Goal: Task Accomplishment & Management: Complete application form

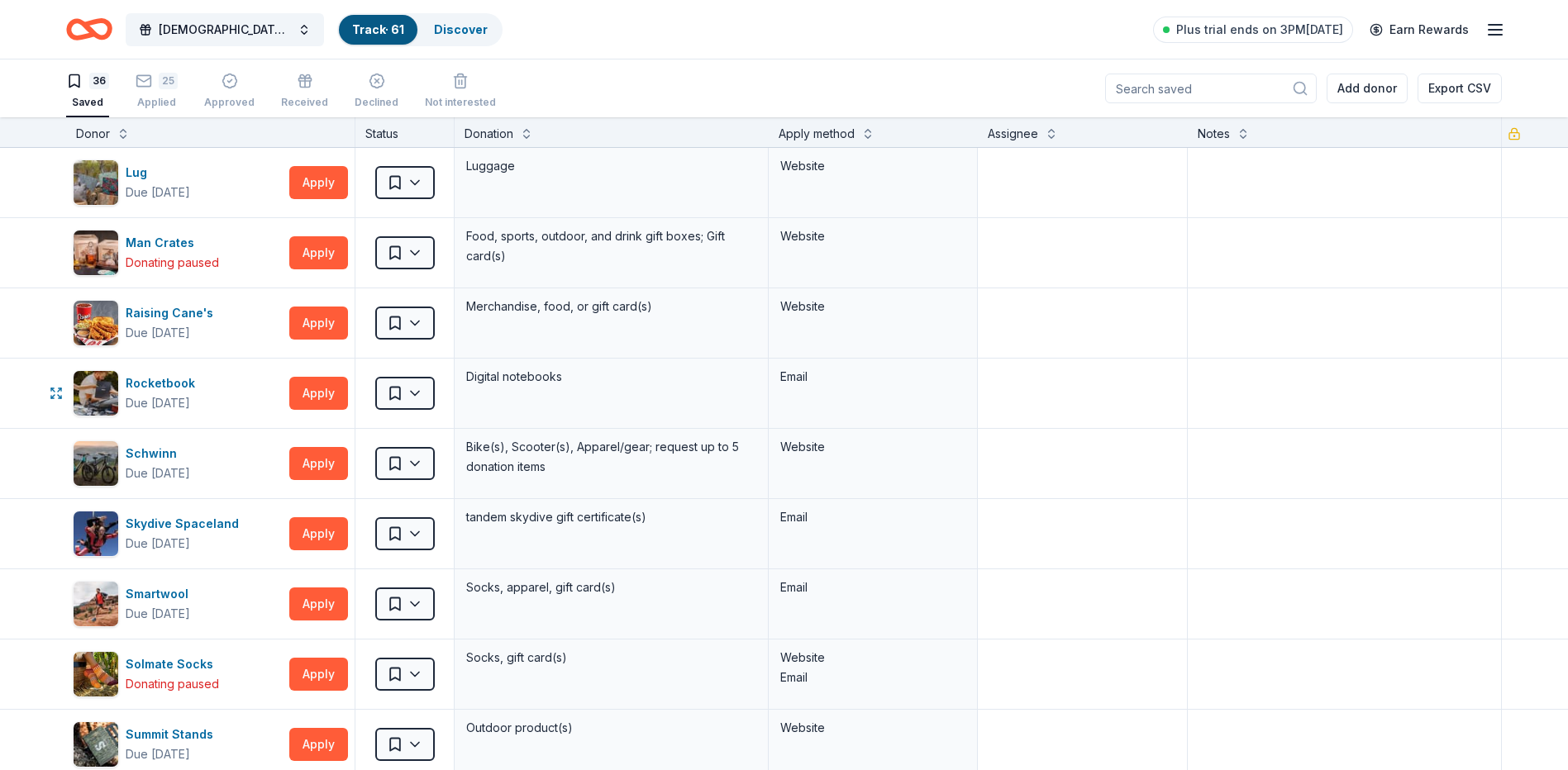
scroll to position [992, 0]
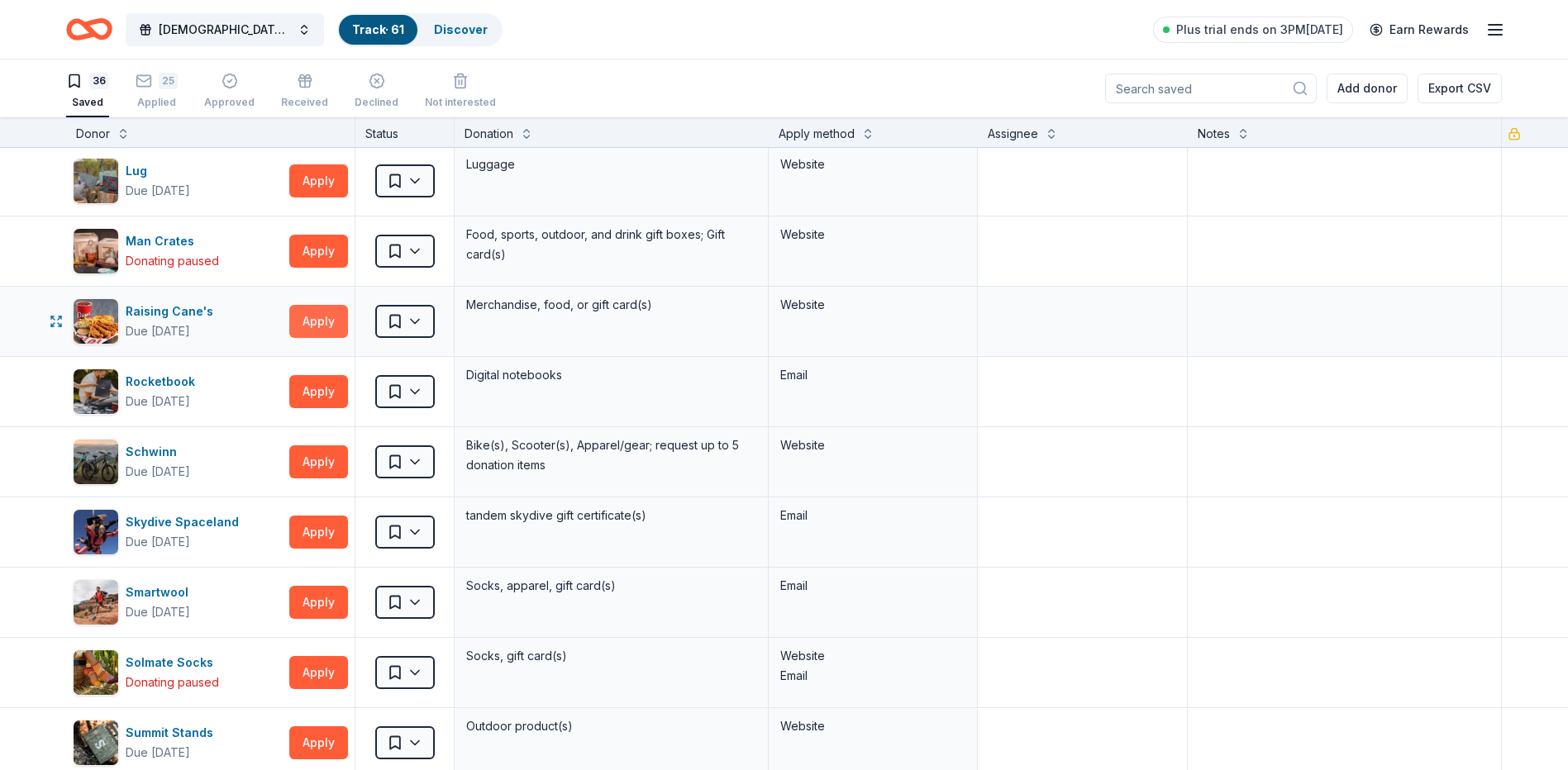
click at [326, 315] on button "Apply" at bounding box center [318, 321] width 59 height 33
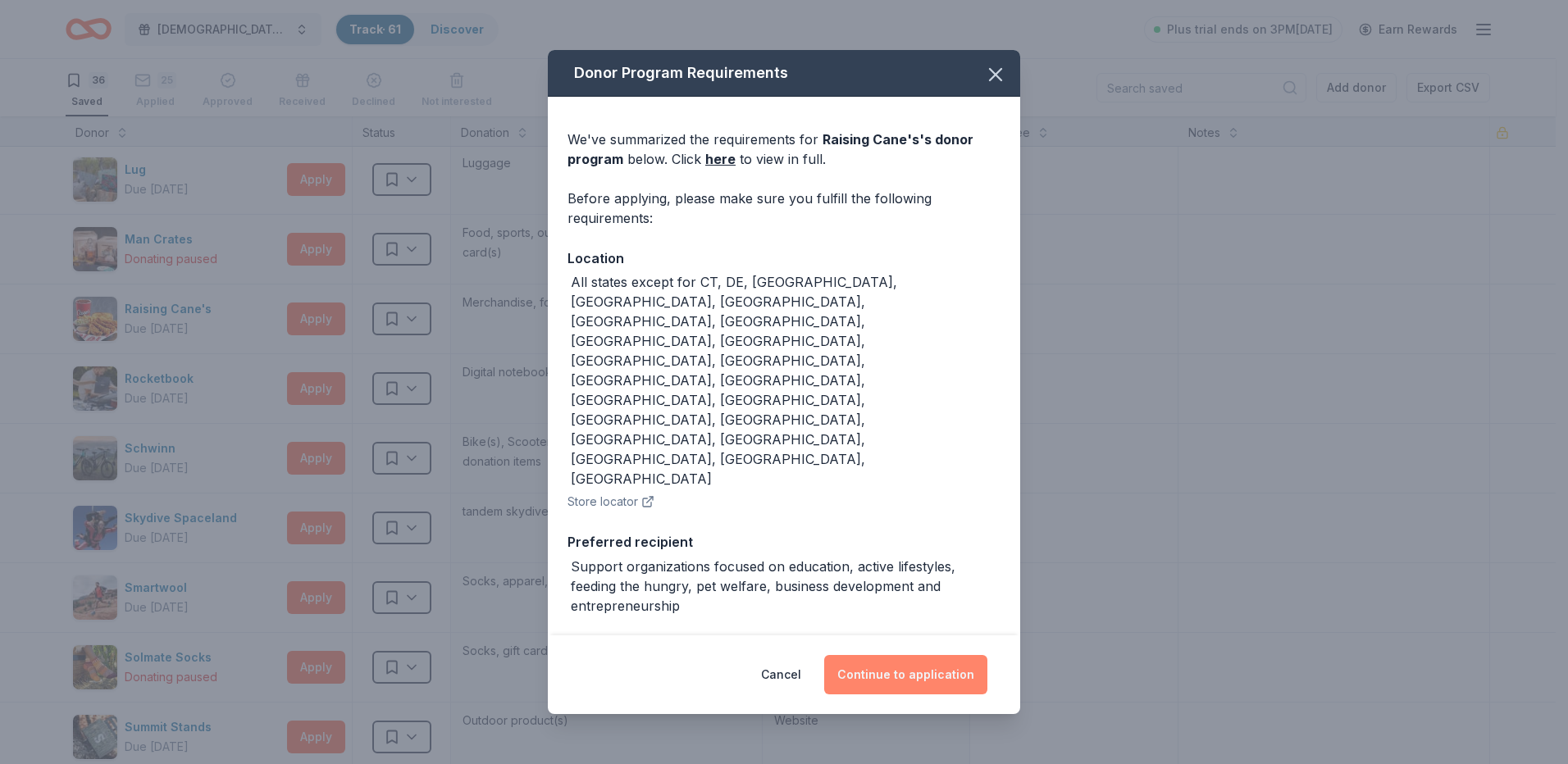
click at [896, 680] on button "Continue to application" at bounding box center [906, 674] width 163 height 39
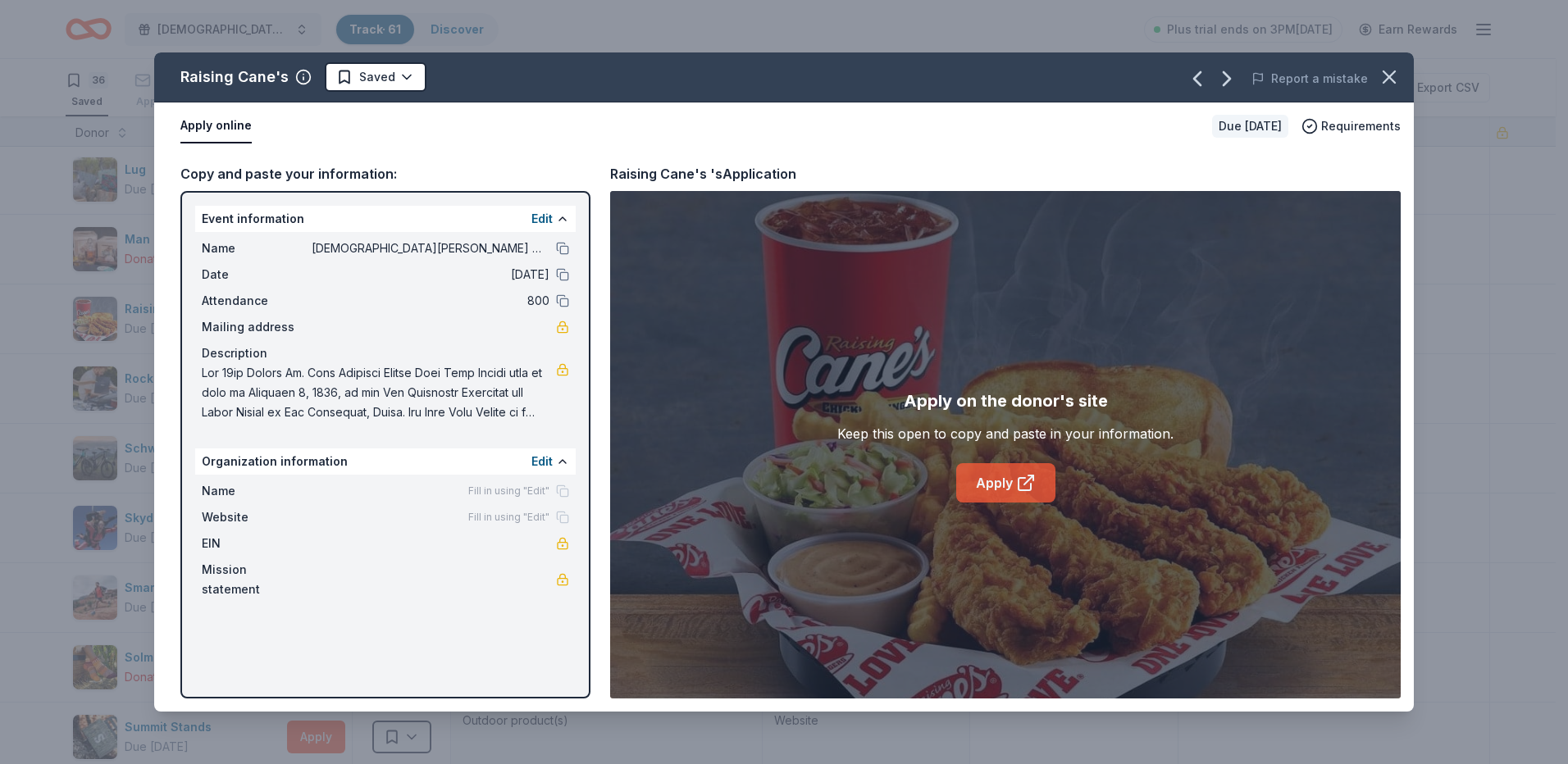
click at [1014, 478] on link "Apply" at bounding box center [1005, 482] width 99 height 39
click at [411, 73] on html "[DEMOGRAPHIC_DATA][PERSON_NAME] Lutheran Wild Game Dinner Track · 61 Discover P…" at bounding box center [784, 382] width 1568 height 764
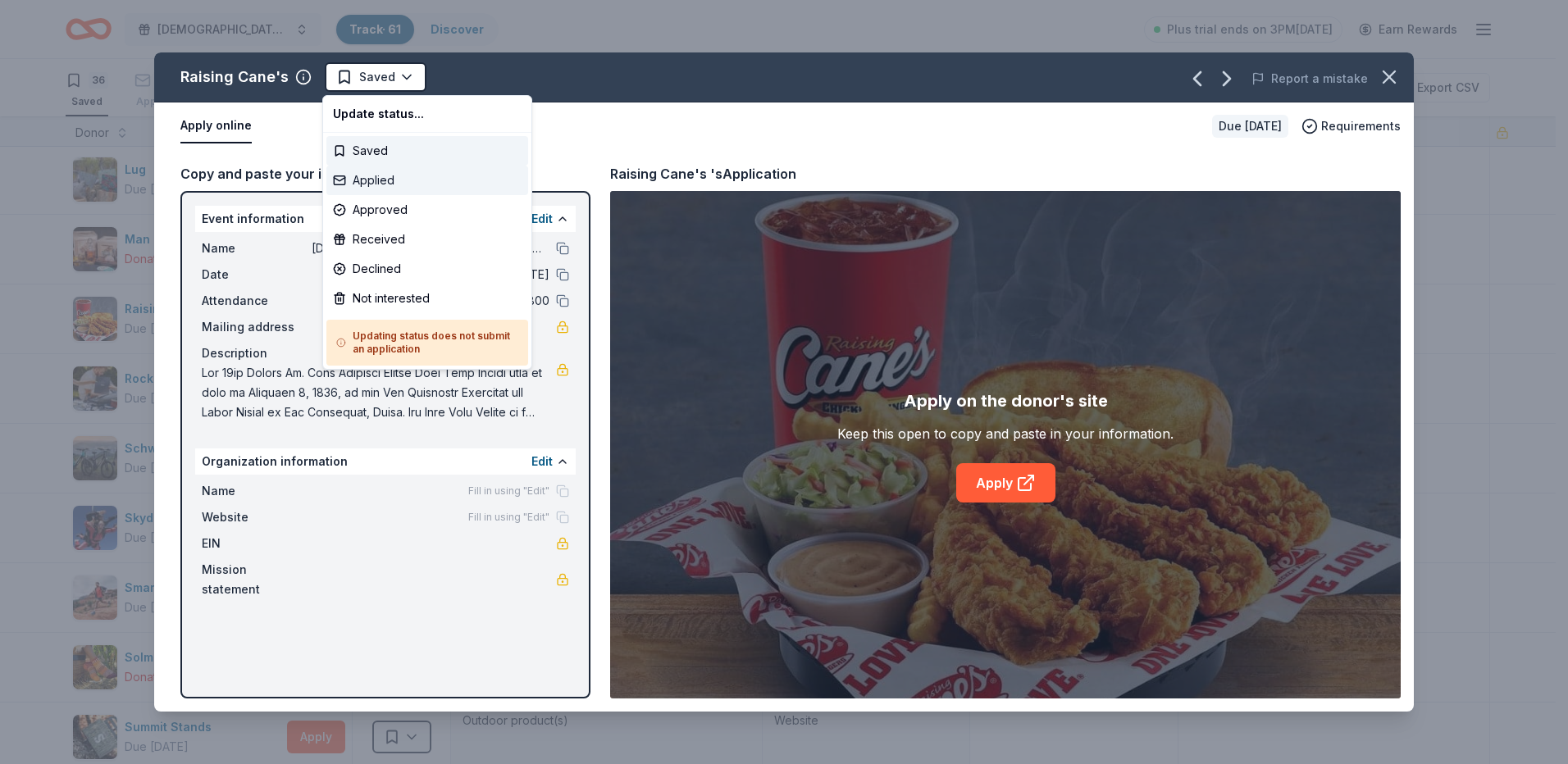
click at [371, 181] on div "Applied" at bounding box center [427, 180] width 202 height 30
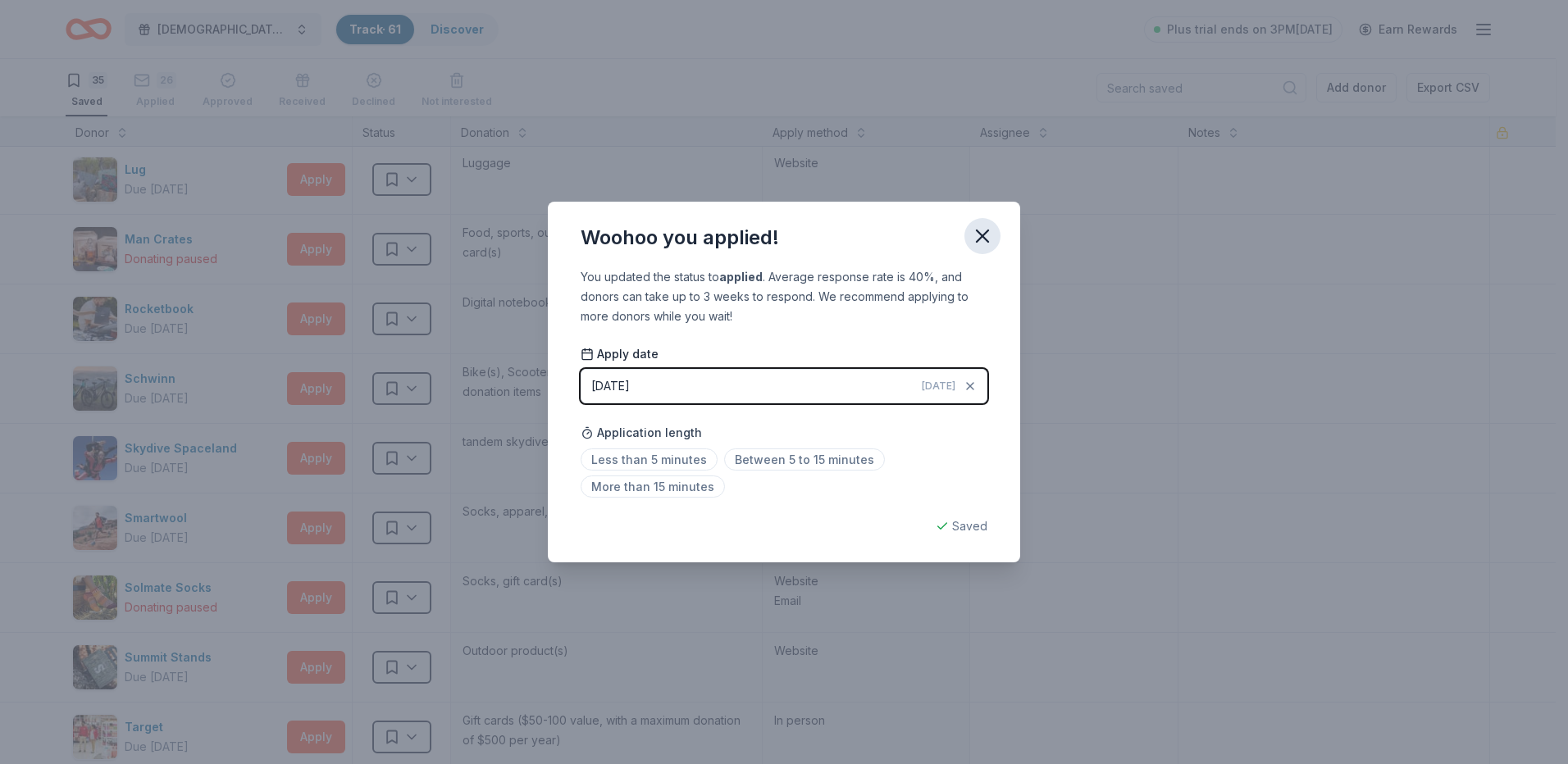
click at [979, 236] on icon "button" at bounding box center [983, 236] width 23 height 23
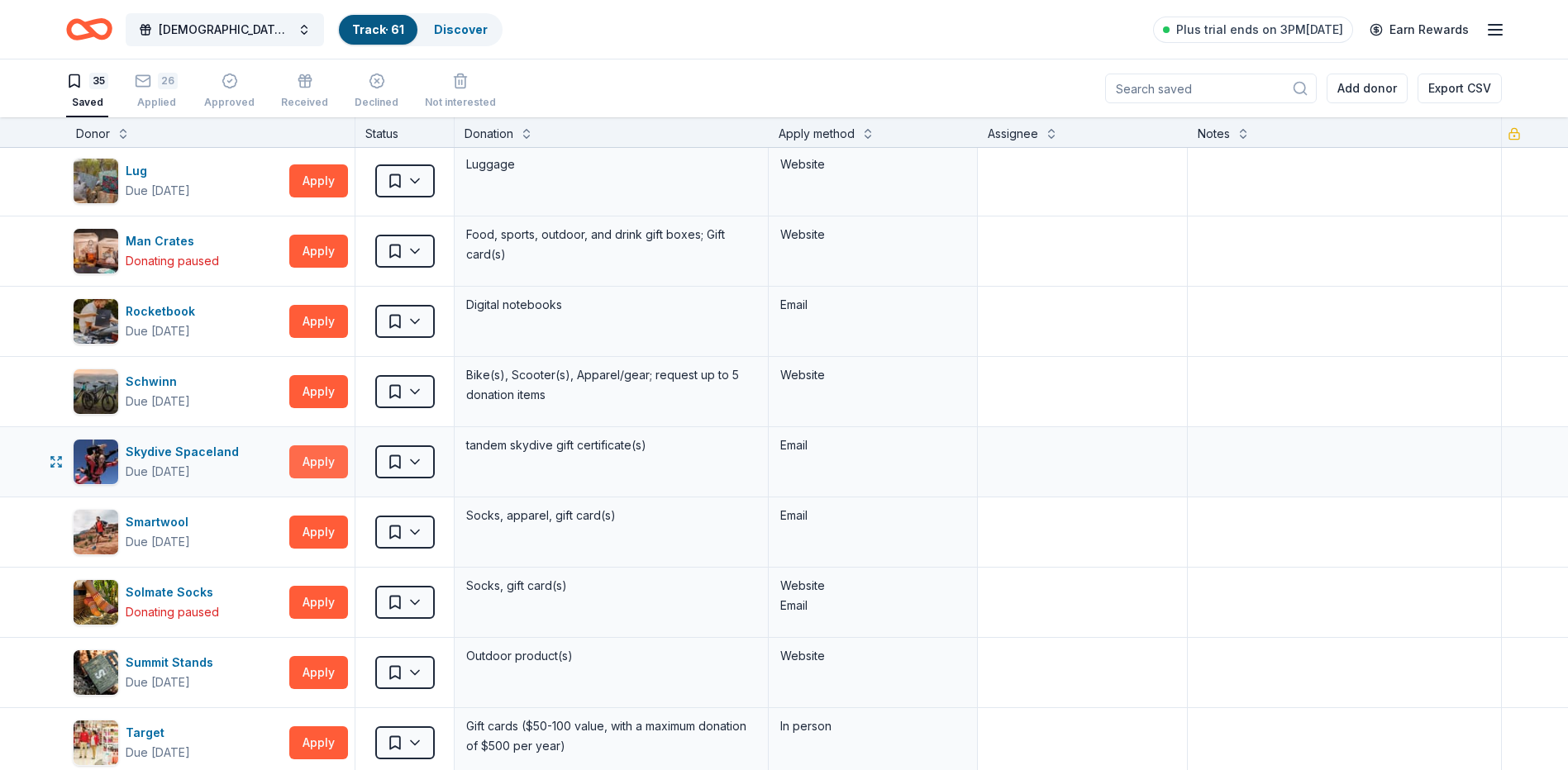
click at [327, 467] on button "Apply" at bounding box center [318, 461] width 59 height 33
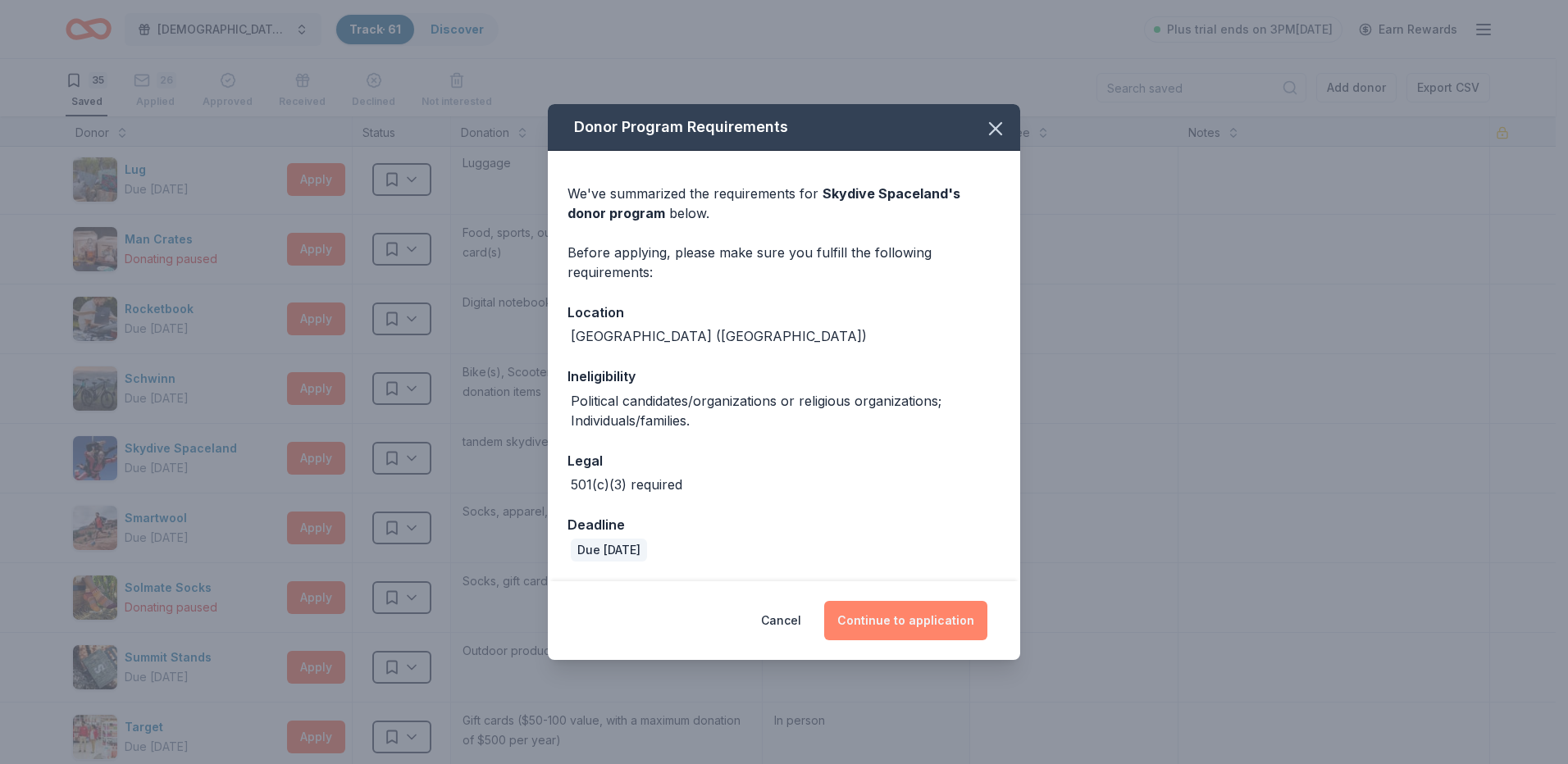
click at [921, 615] on button "Continue to application" at bounding box center [906, 620] width 163 height 39
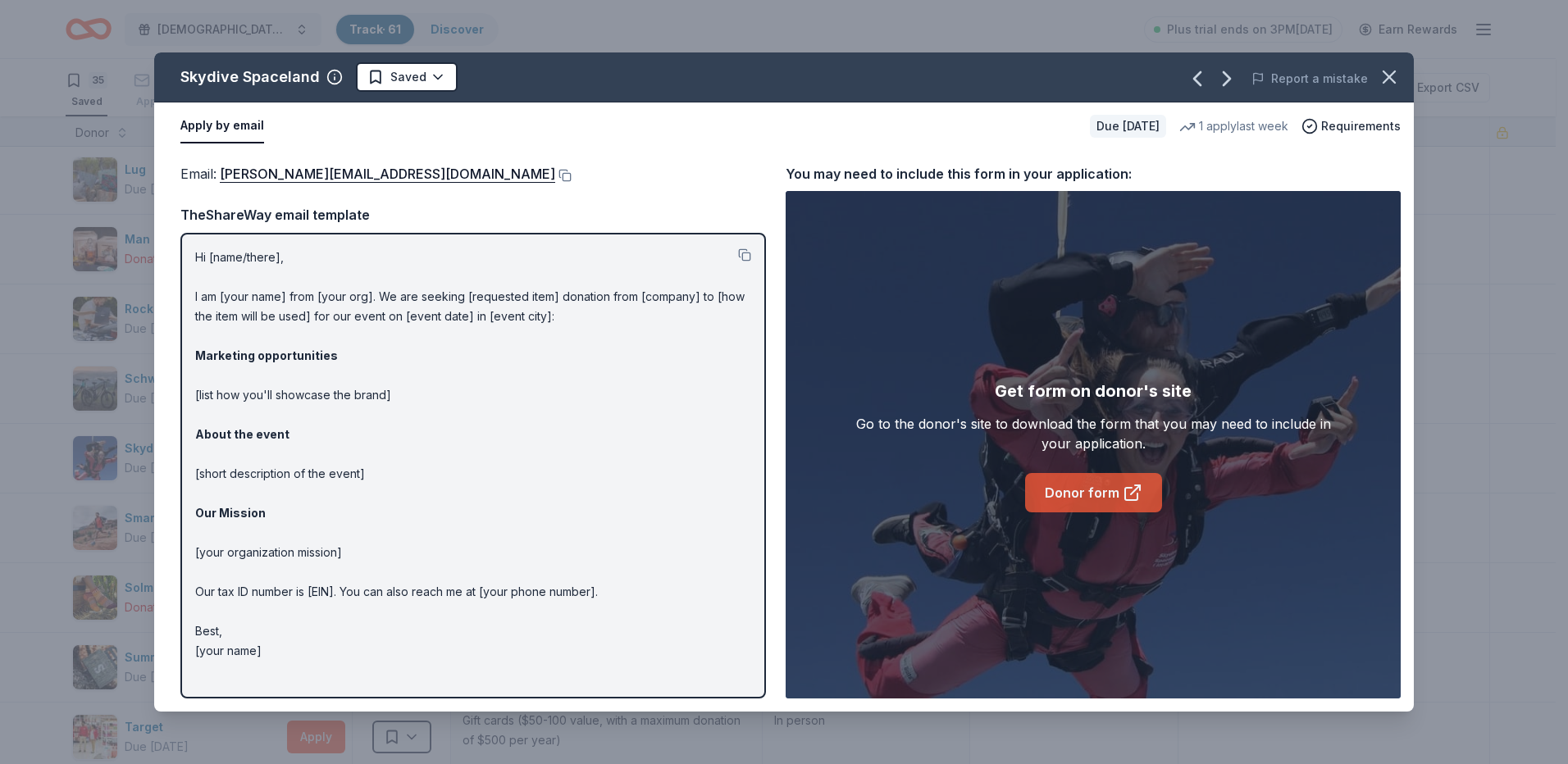
click at [1093, 483] on link "Donor form" at bounding box center [1094, 492] width 137 height 39
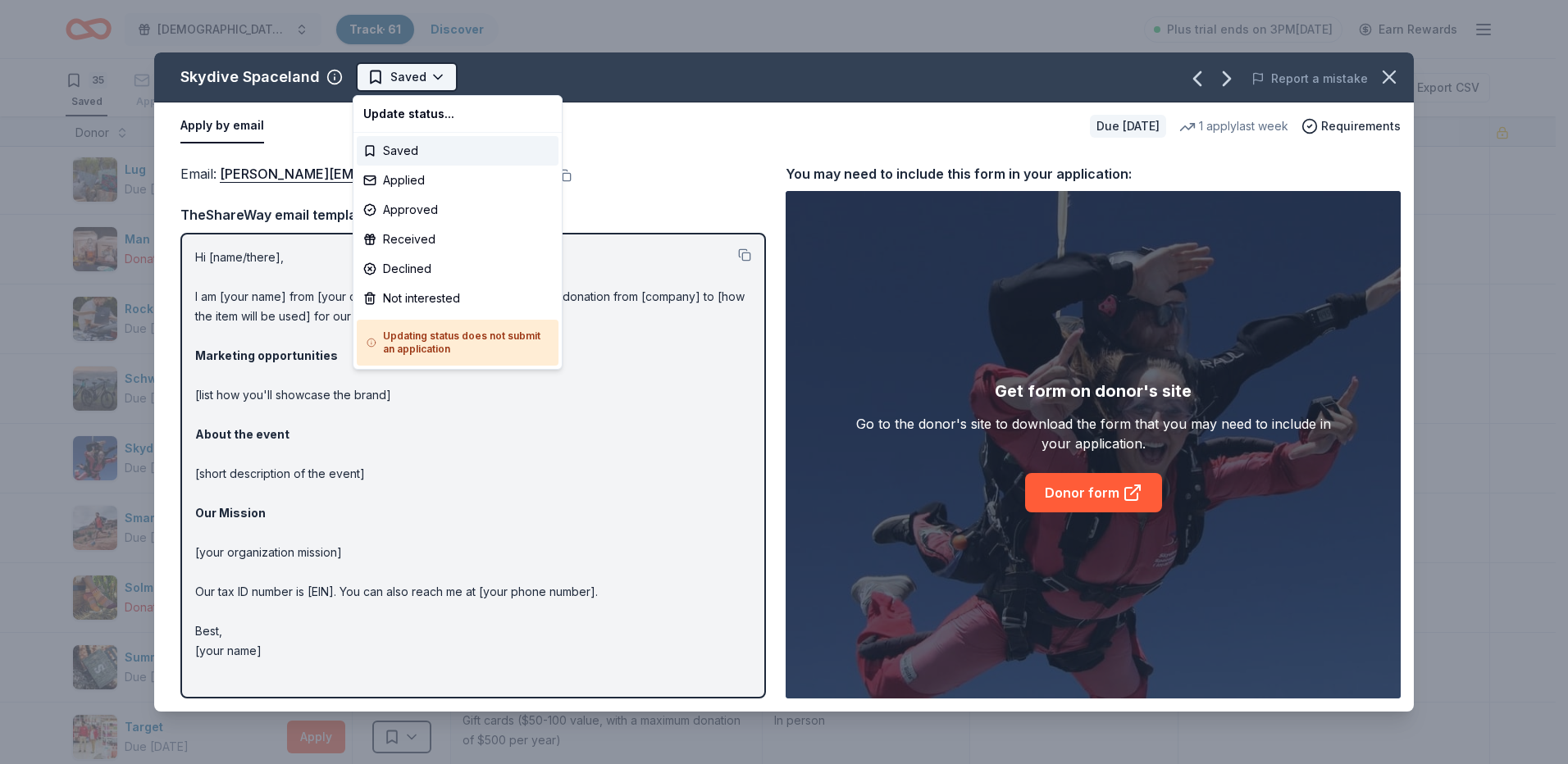
click at [435, 86] on html "[DEMOGRAPHIC_DATA][PERSON_NAME] Lutheran Wild Game Dinner Track · 61 Discover P…" at bounding box center [784, 382] width 1568 height 764
click at [413, 182] on div "Applied" at bounding box center [457, 180] width 202 height 30
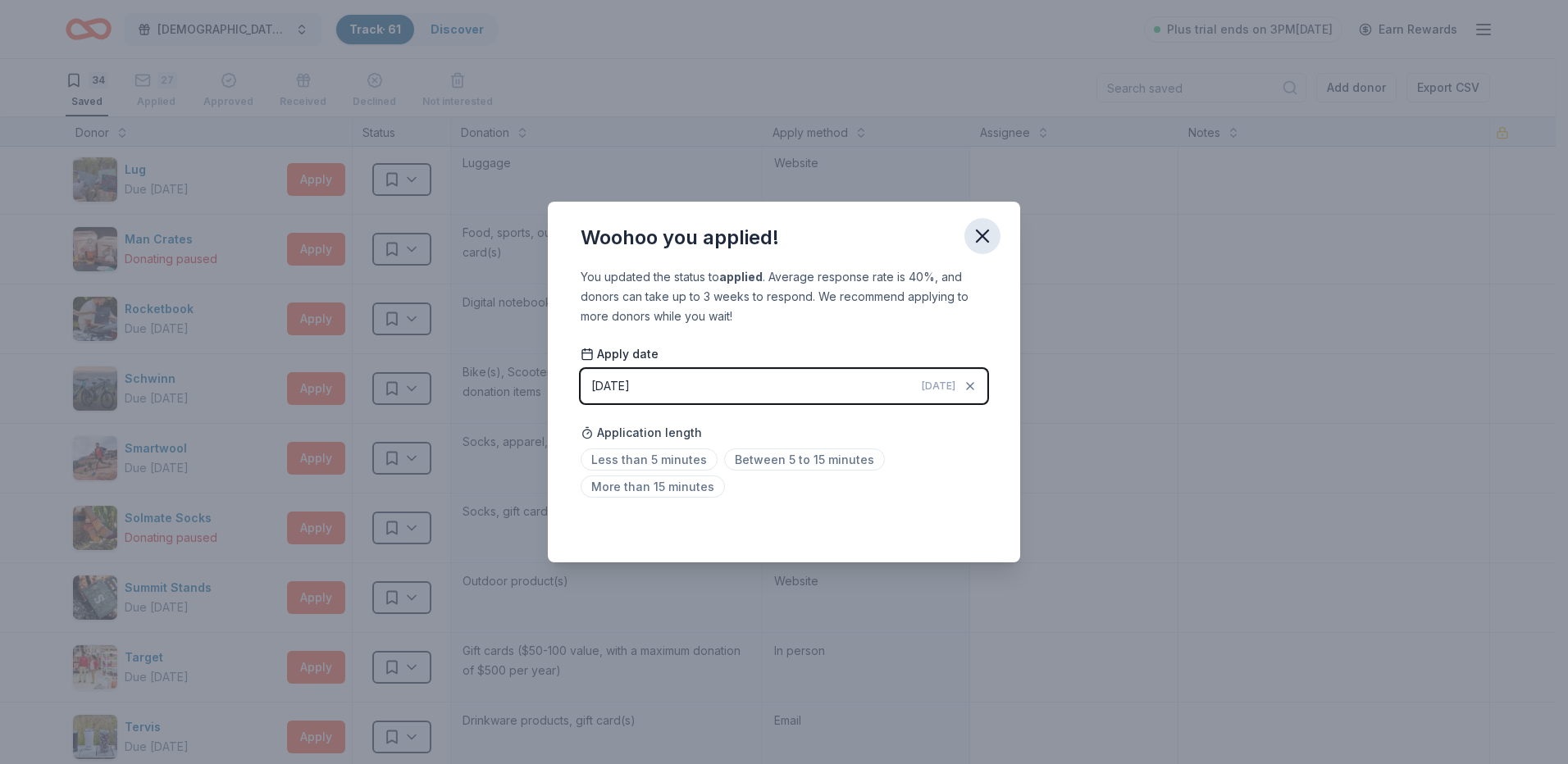
click at [977, 239] on icon "button" at bounding box center [983, 236] width 23 height 23
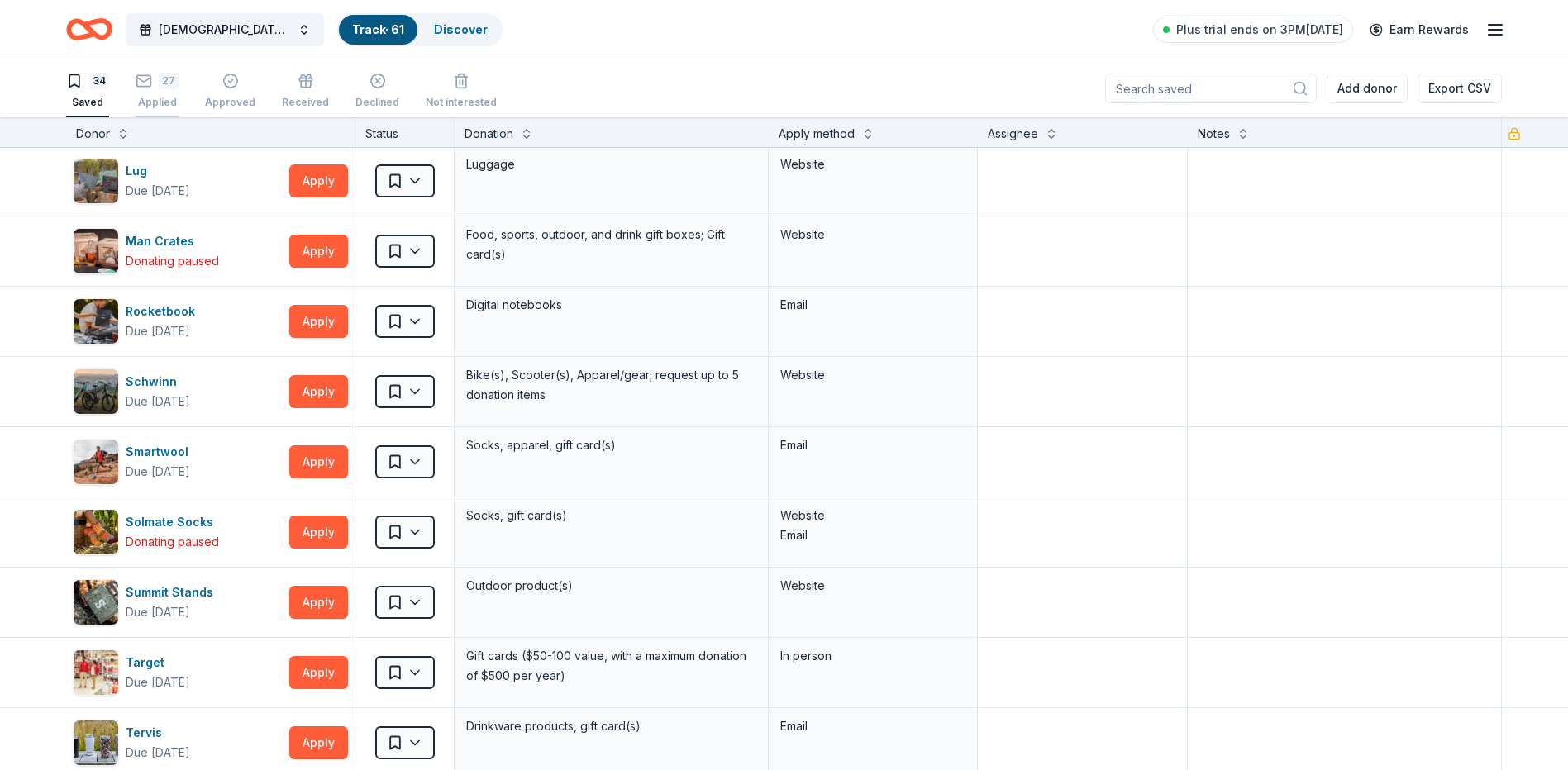
click at [158, 103] on div "Applied" at bounding box center [157, 103] width 43 height 13
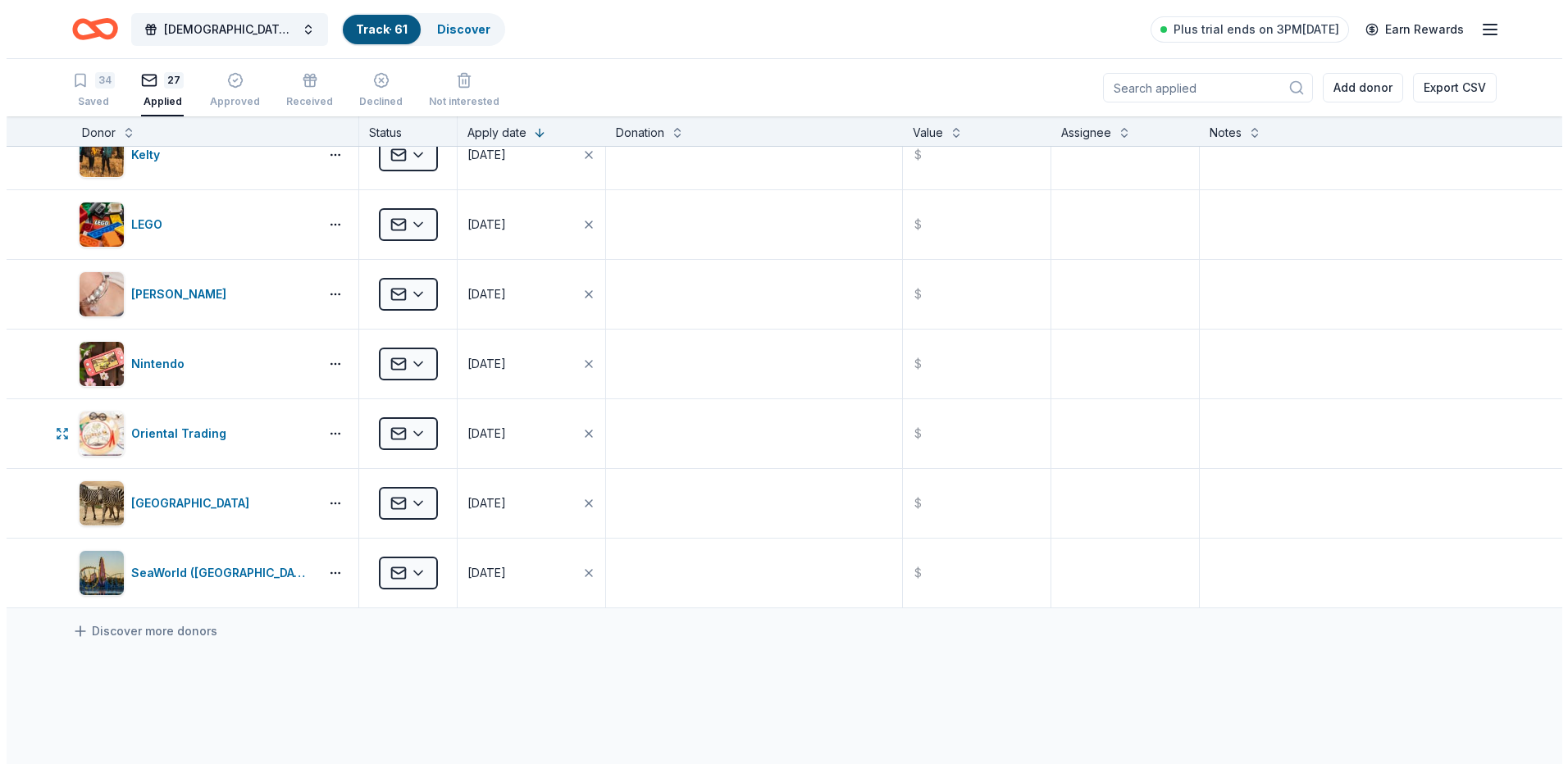
scroll to position [1393, 0]
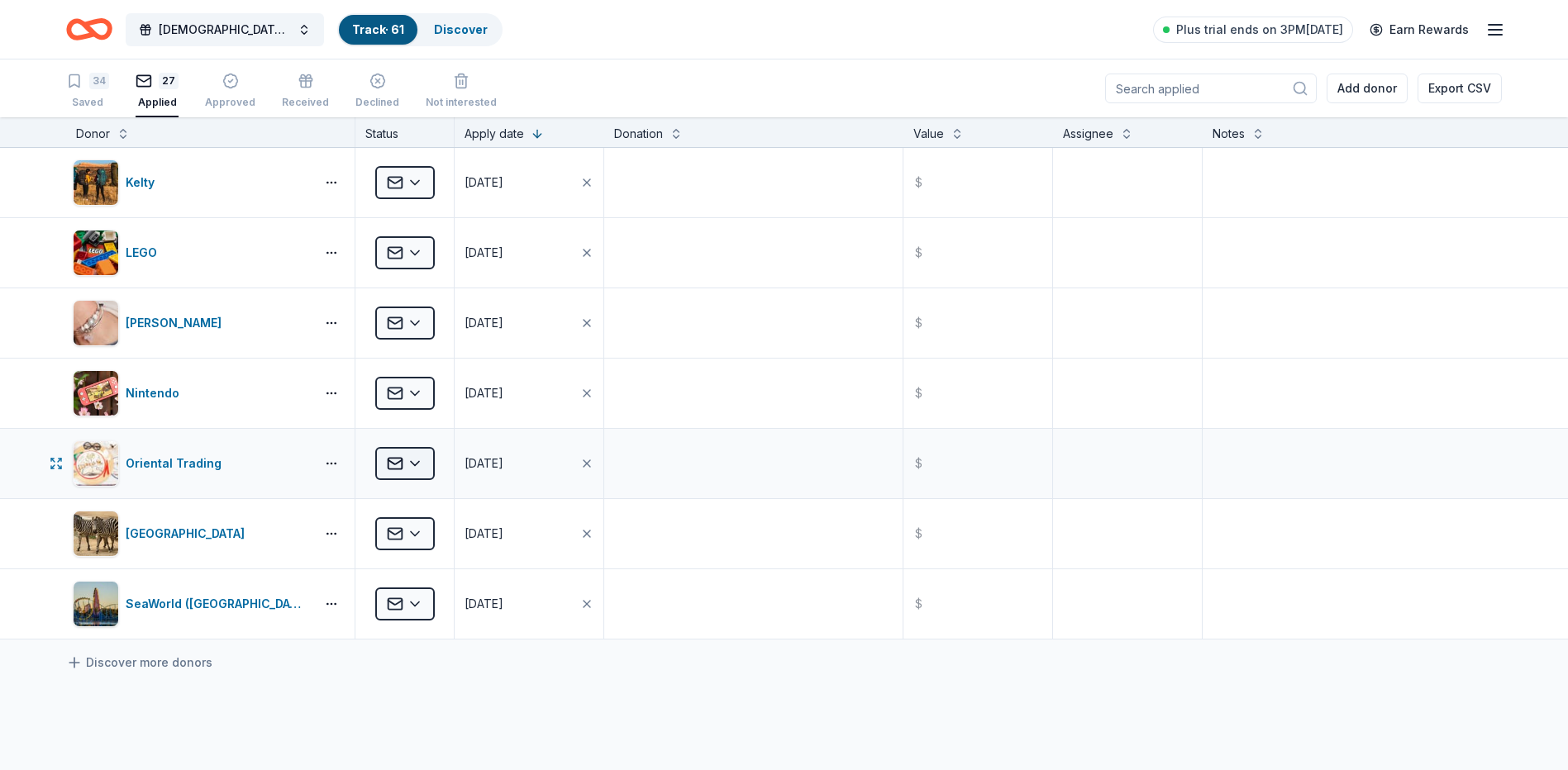
click at [421, 456] on html "[DEMOGRAPHIC_DATA][PERSON_NAME] Lutheran Wild Game Dinner Track · 61 Discover P…" at bounding box center [784, 385] width 1568 height 770
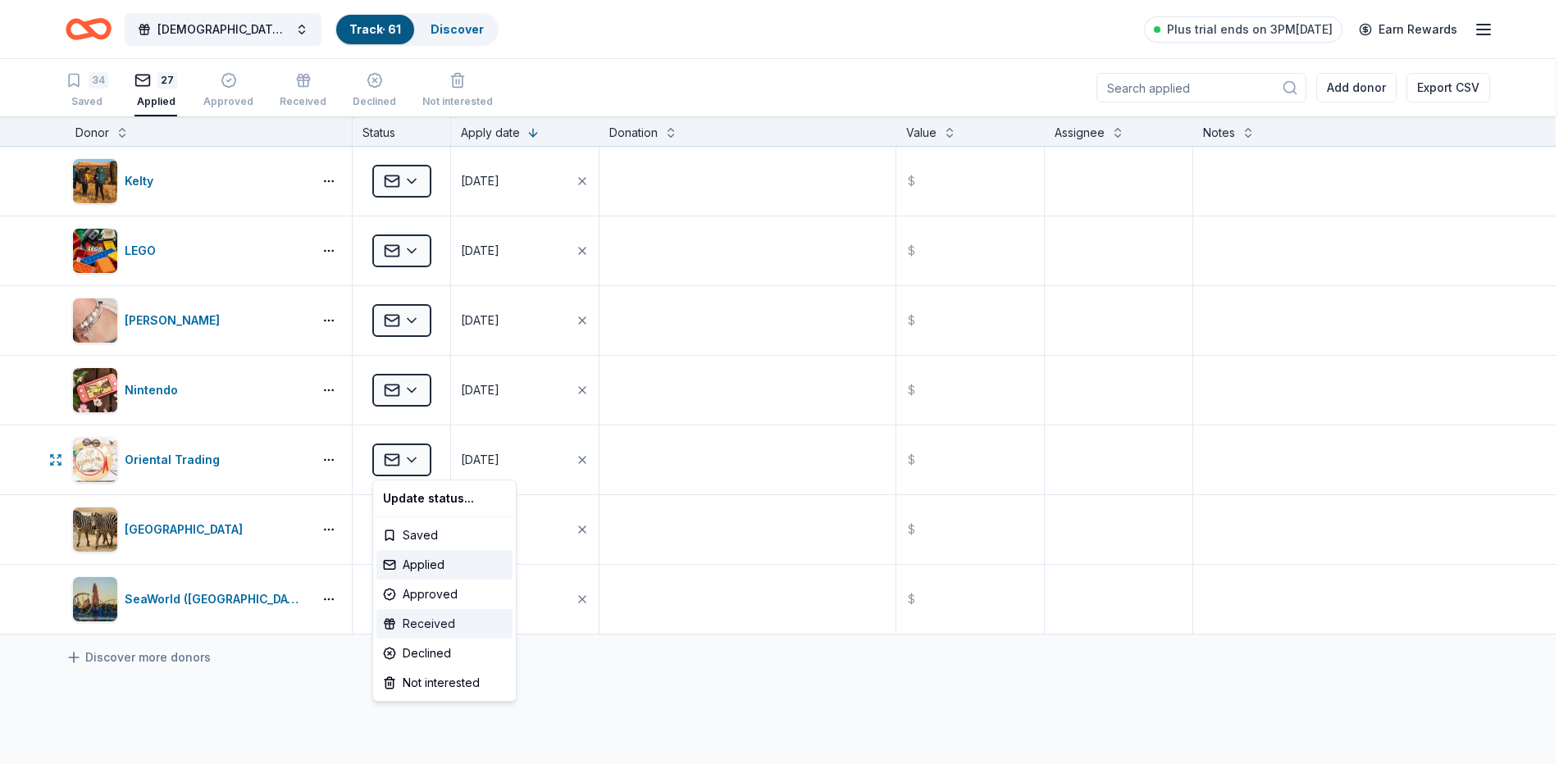
click at [455, 623] on div "Received" at bounding box center [445, 624] width 136 height 30
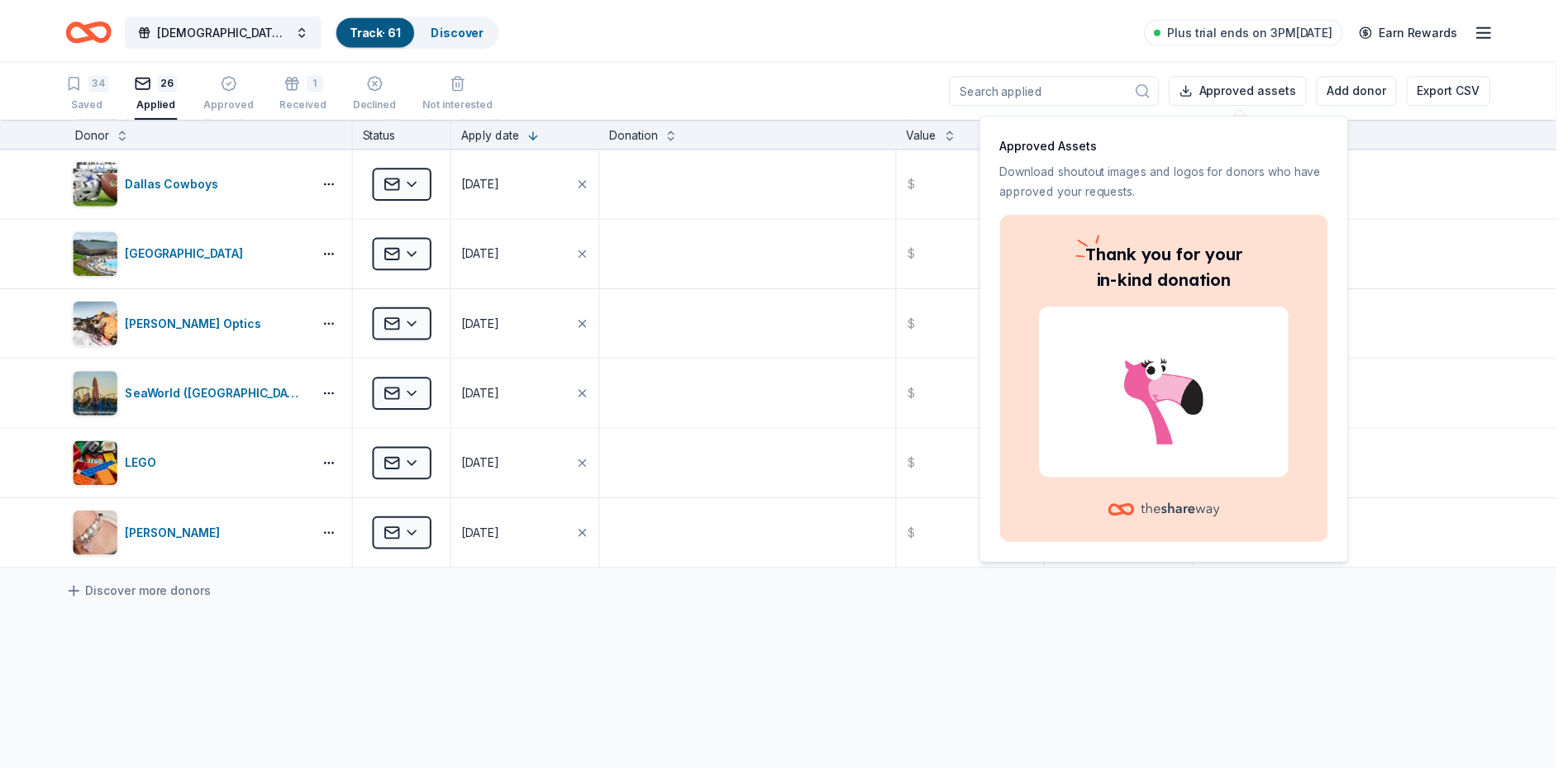
scroll to position [1123, 0]
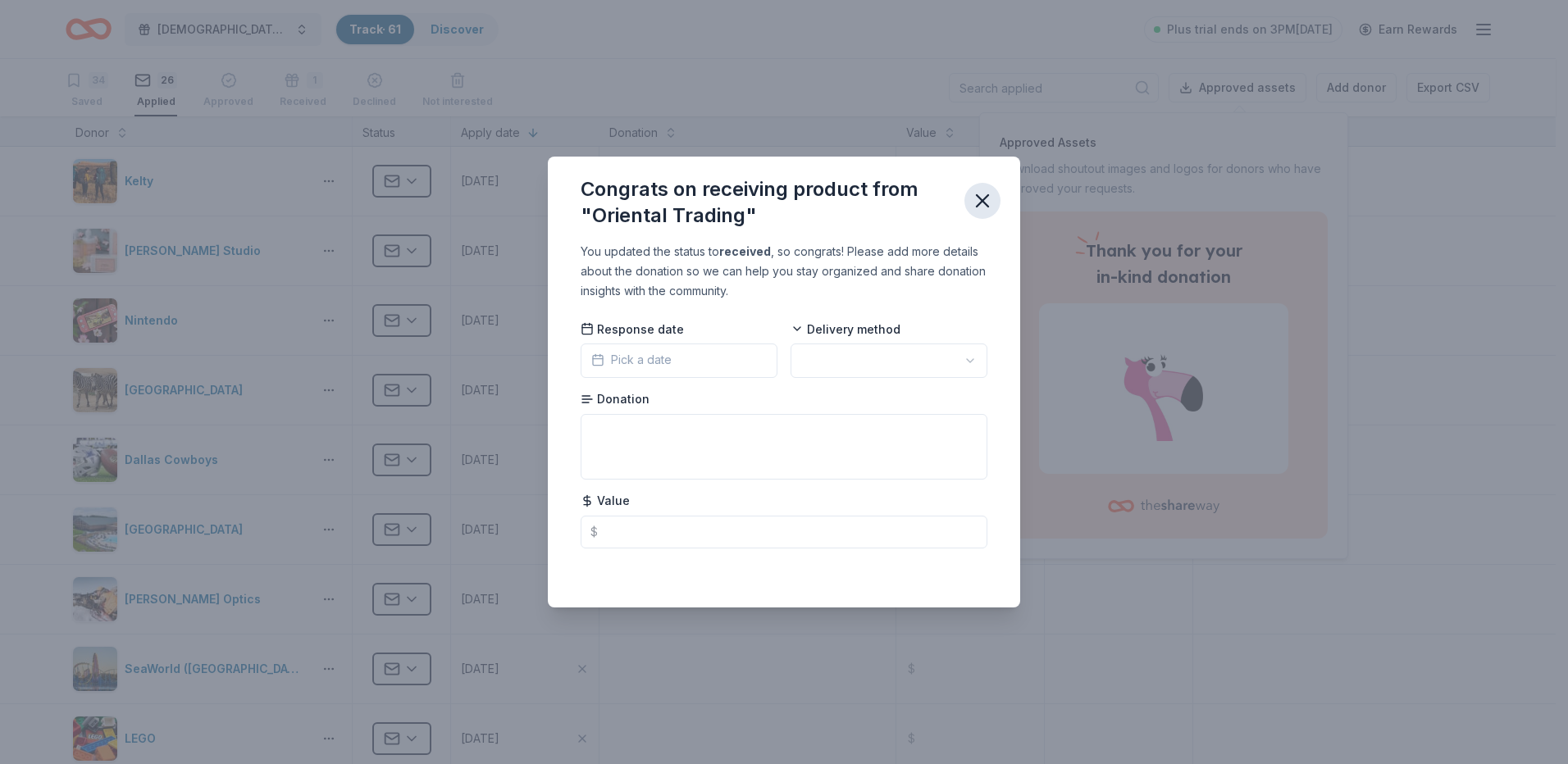
click at [986, 200] on icon "button" at bounding box center [983, 201] width 12 height 12
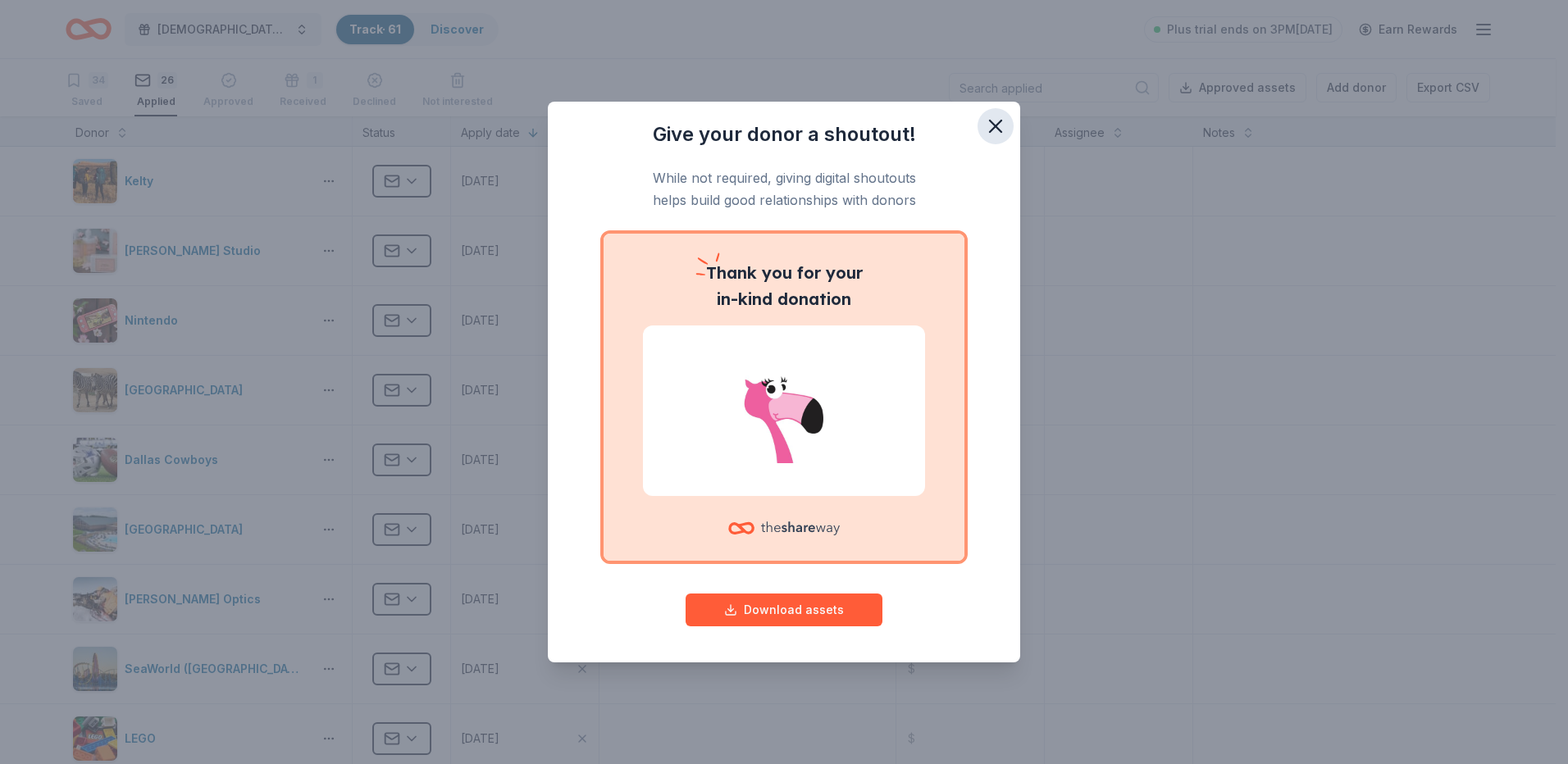
click at [1006, 120] on icon "button" at bounding box center [996, 126] width 23 height 23
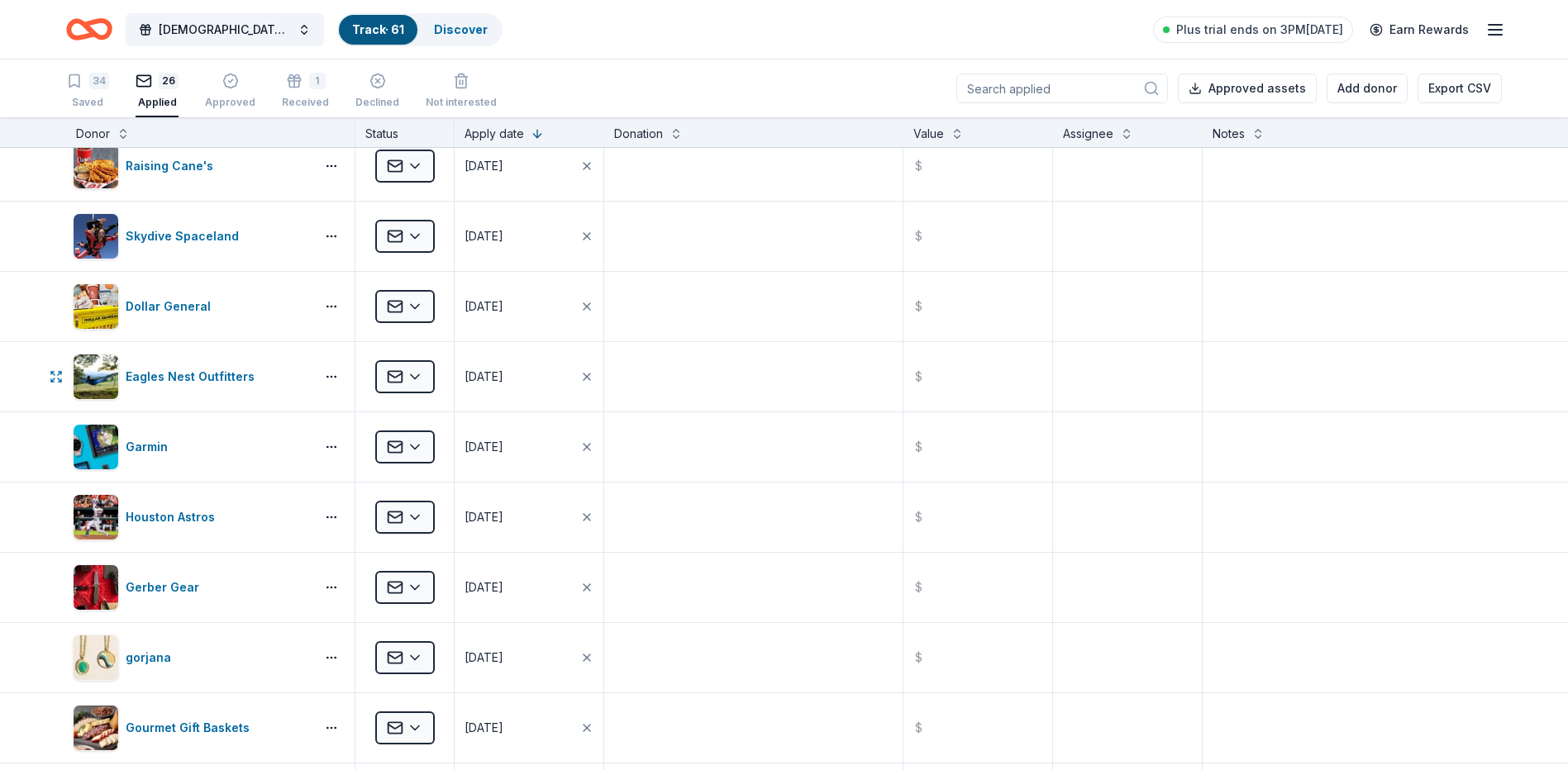
scroll to position [0, 0]
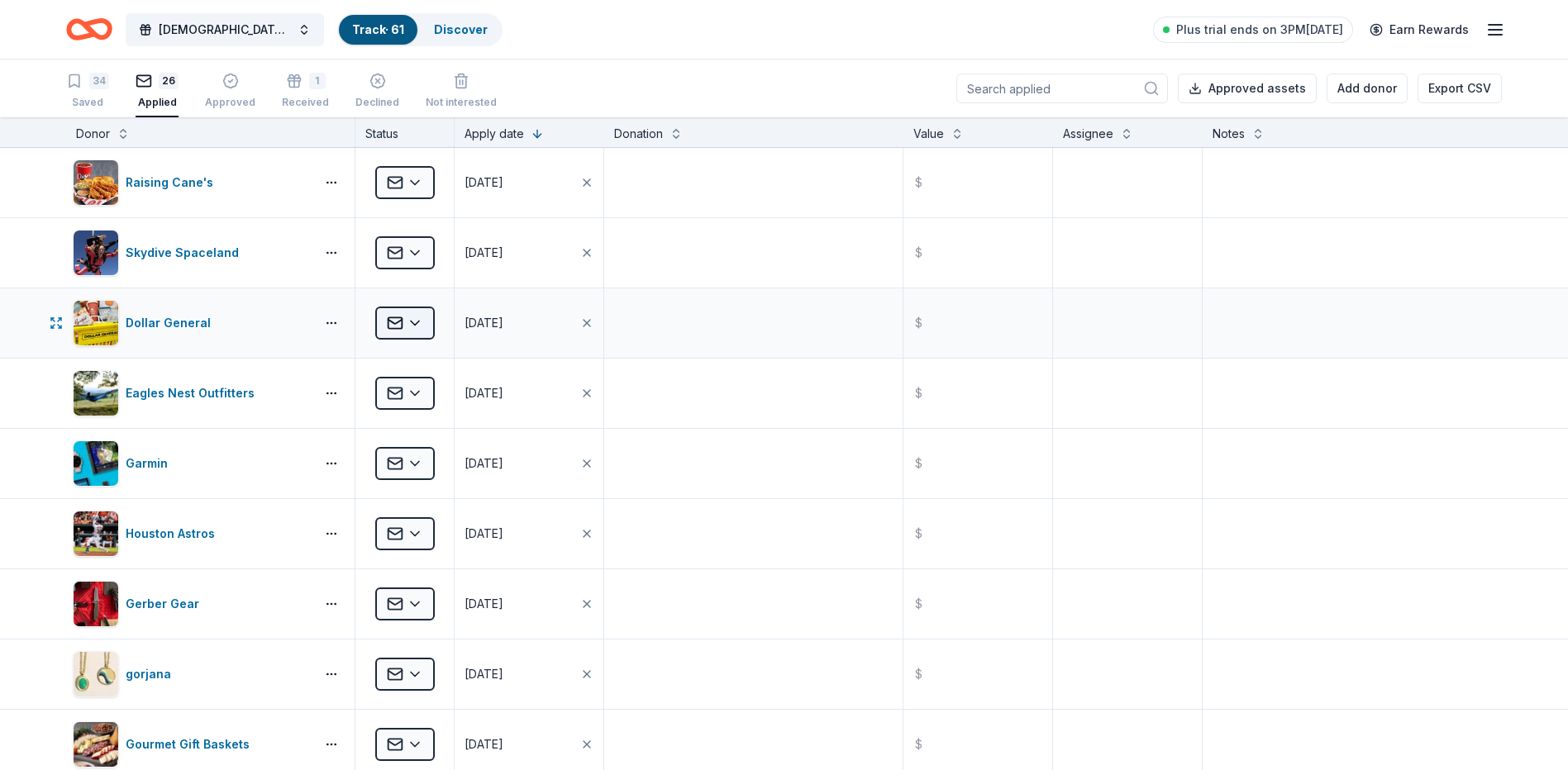
click at [430, 328] on html "[DEMOGRAPHIC_DATA][PERSON_NAME] Lutheran Wild Game Dinner Track · 61 Discover P…" at bounding box center [784, 385] width 1568 height 770
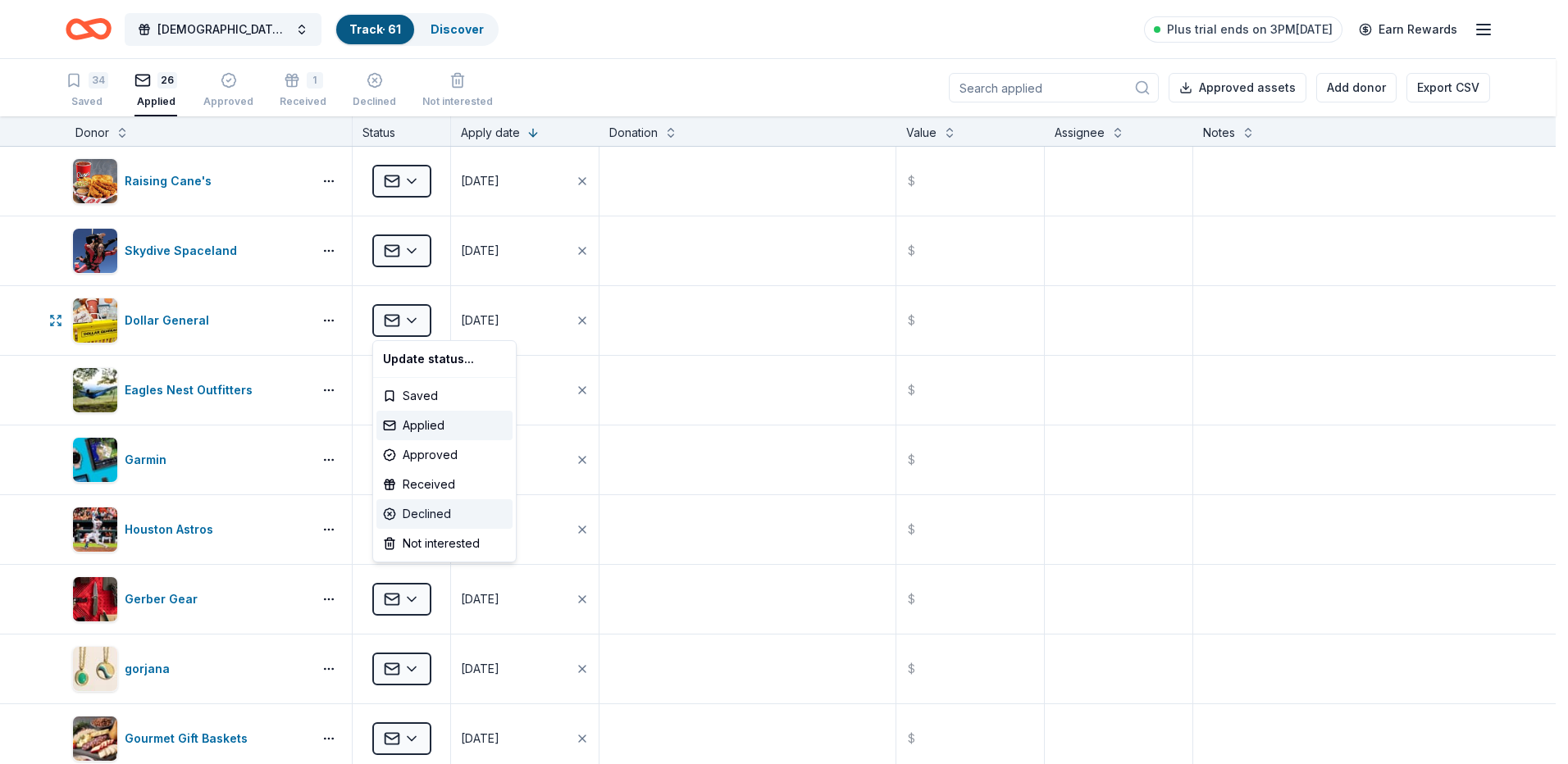
click at [450, 506] on div "Declined" at bounding box center [445, 514] width 136 height 30
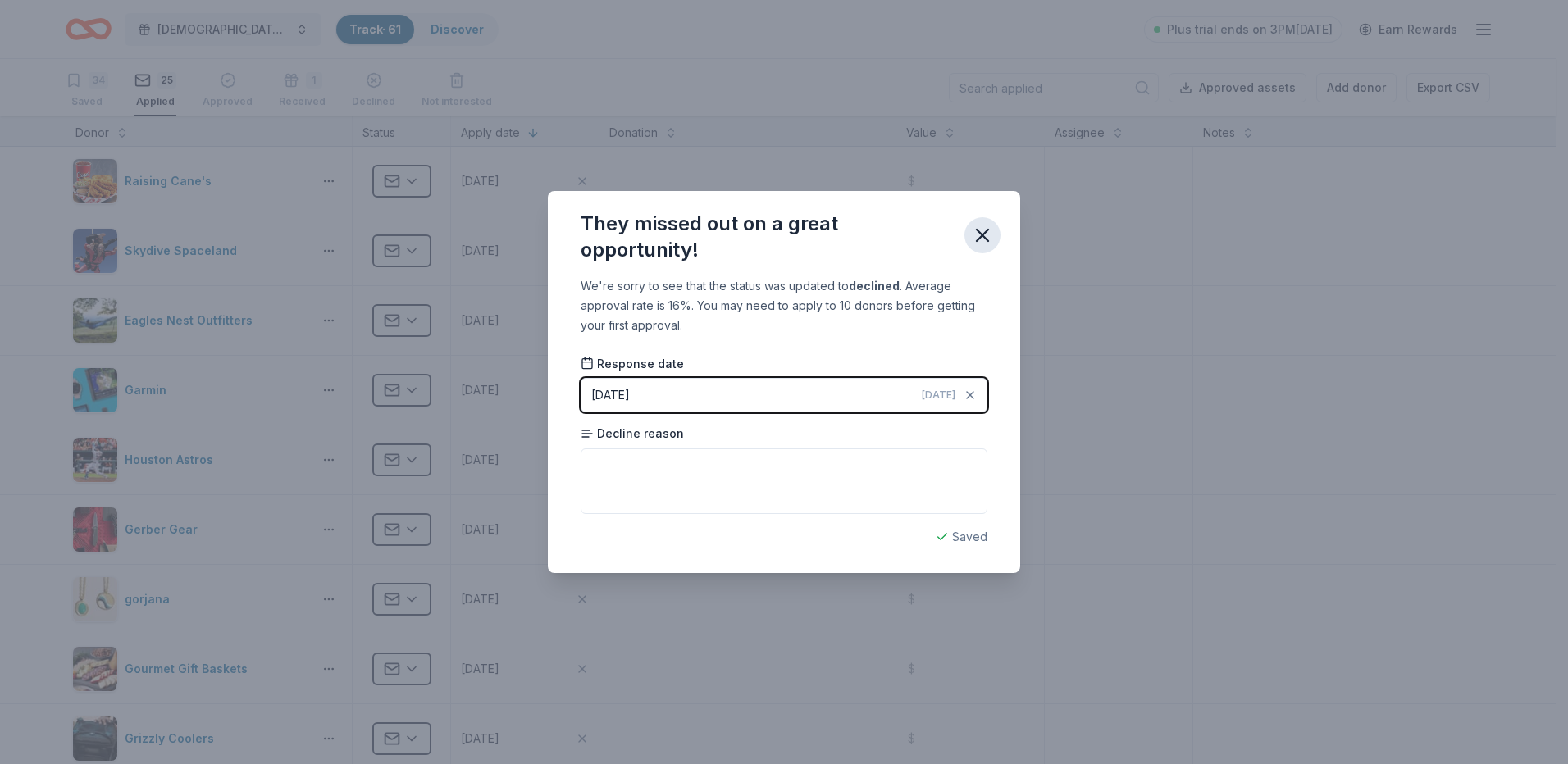
click at [983, 231] on icon "button" at bounding box center [983, 235] width 23 height 23
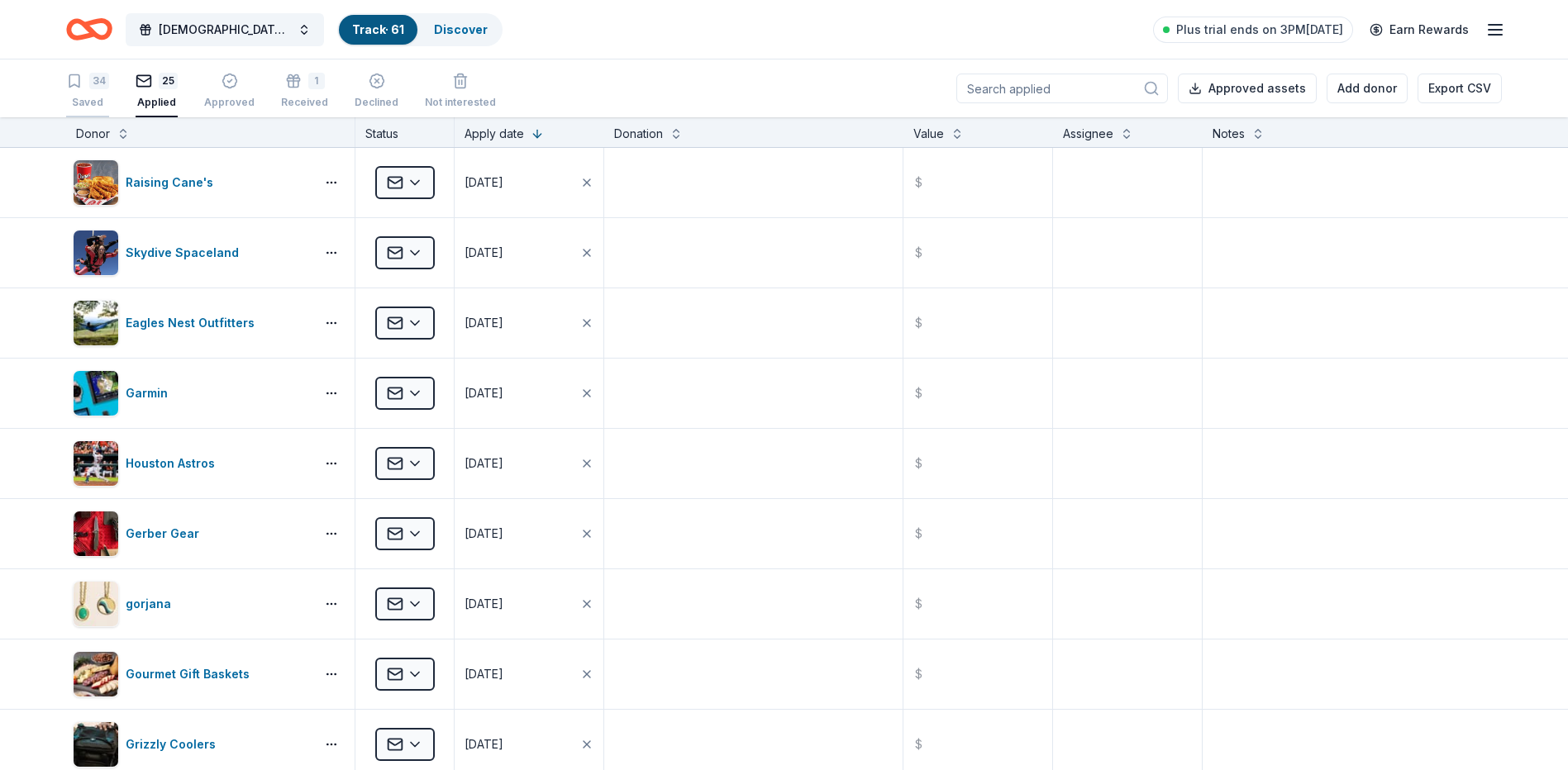
click at [83, 96] on div "Saved" at bounding box center [87, 103] width 43 height 13
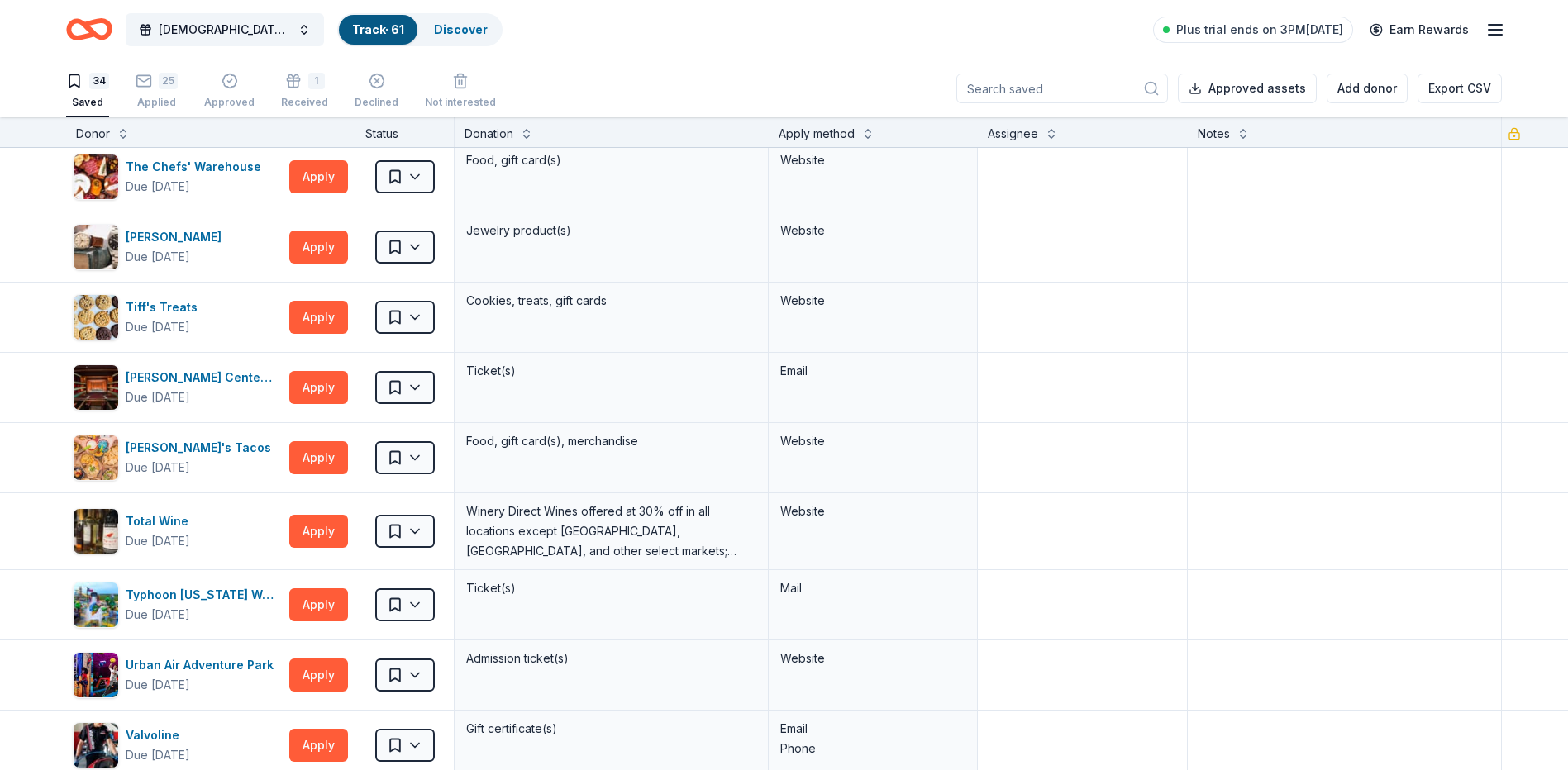
scroll to position [1900, 0]
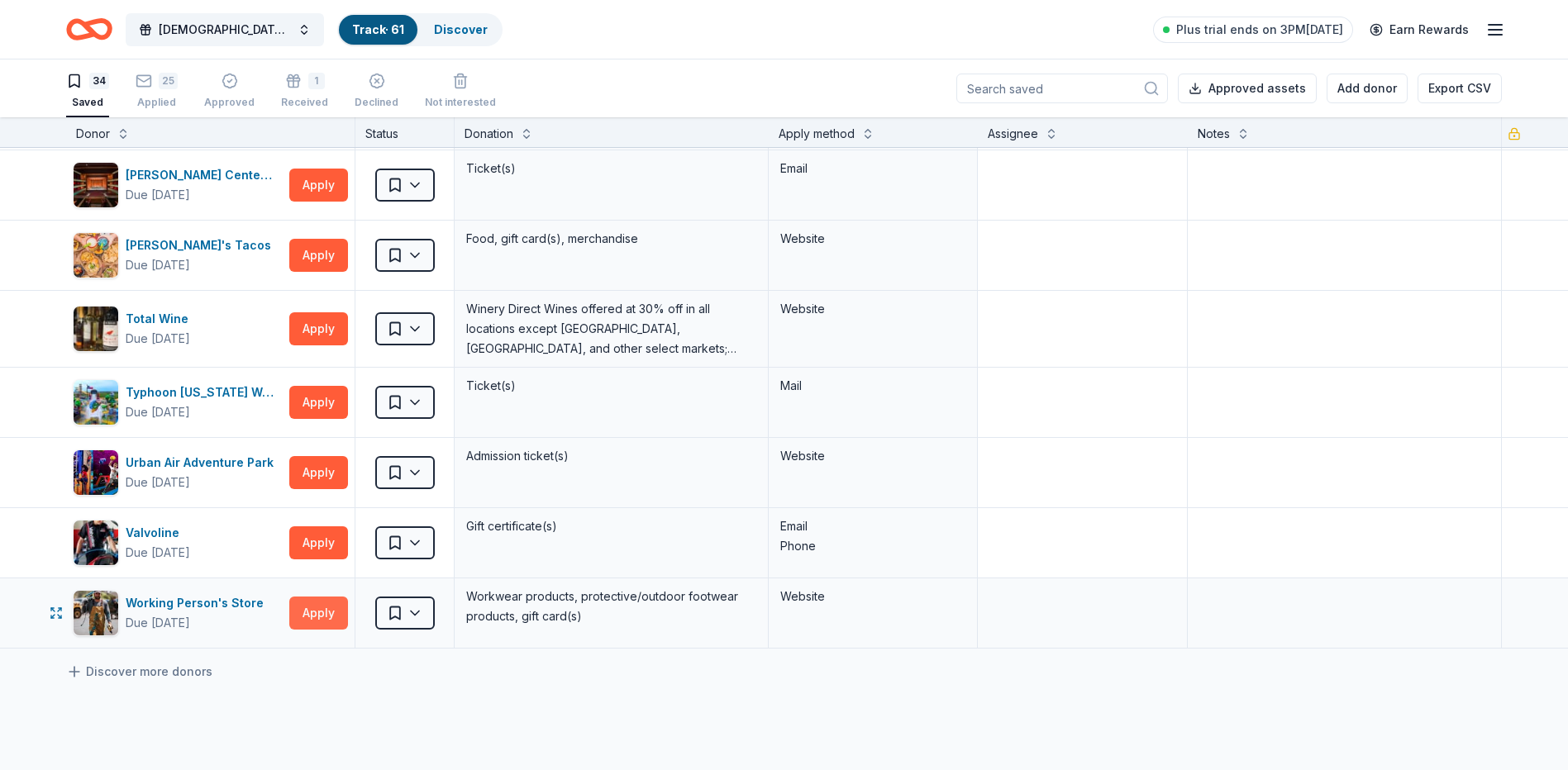
click at [321, 616] on button "Apply" at bounding box center [318, 613] width 59 height 33
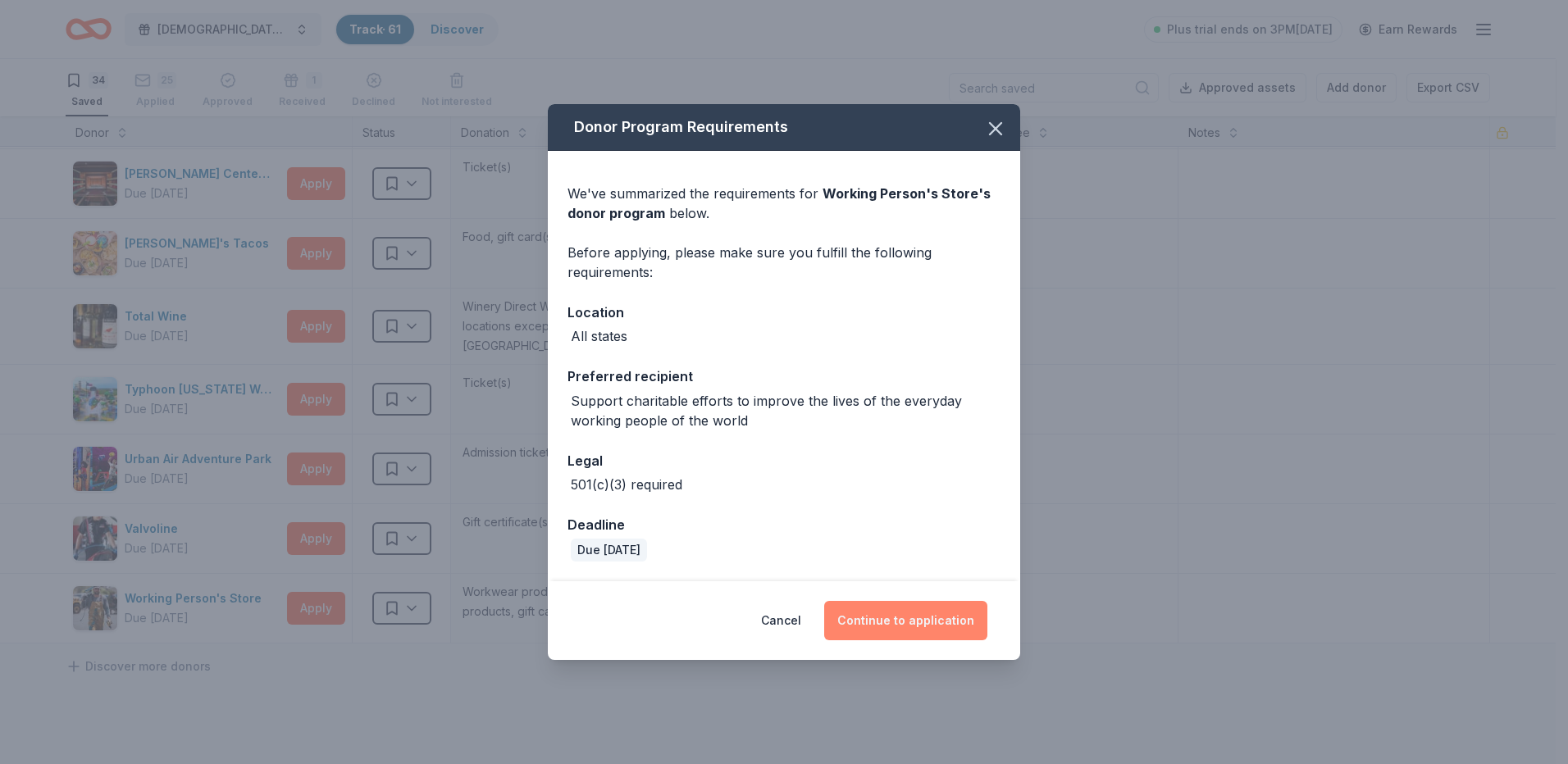
click at [952, 602] on button "Continue to application" at bounding box center [906, 620] width 163 height 39
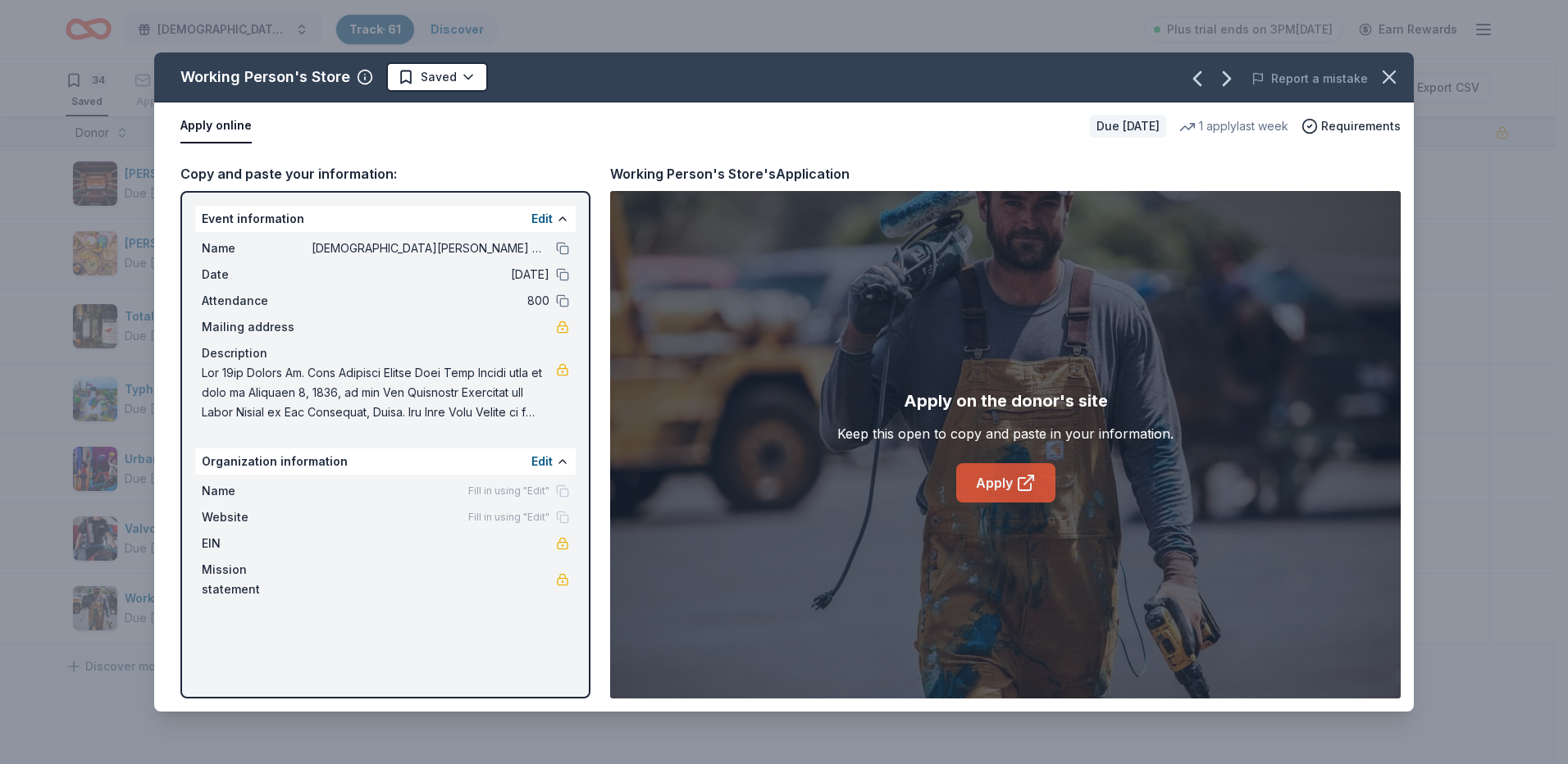
click at [1035, 471] on link "Apply" at bounding box center [1005, 482] width 99 height 39
click at [471, 79] on html "[DEMOGRAPHIC_DATA][PERSON_NAME] Lutheran Wild Game Dinner Track · 61 Discover P…" at bounding box center [784, 382] width 1568 height 764
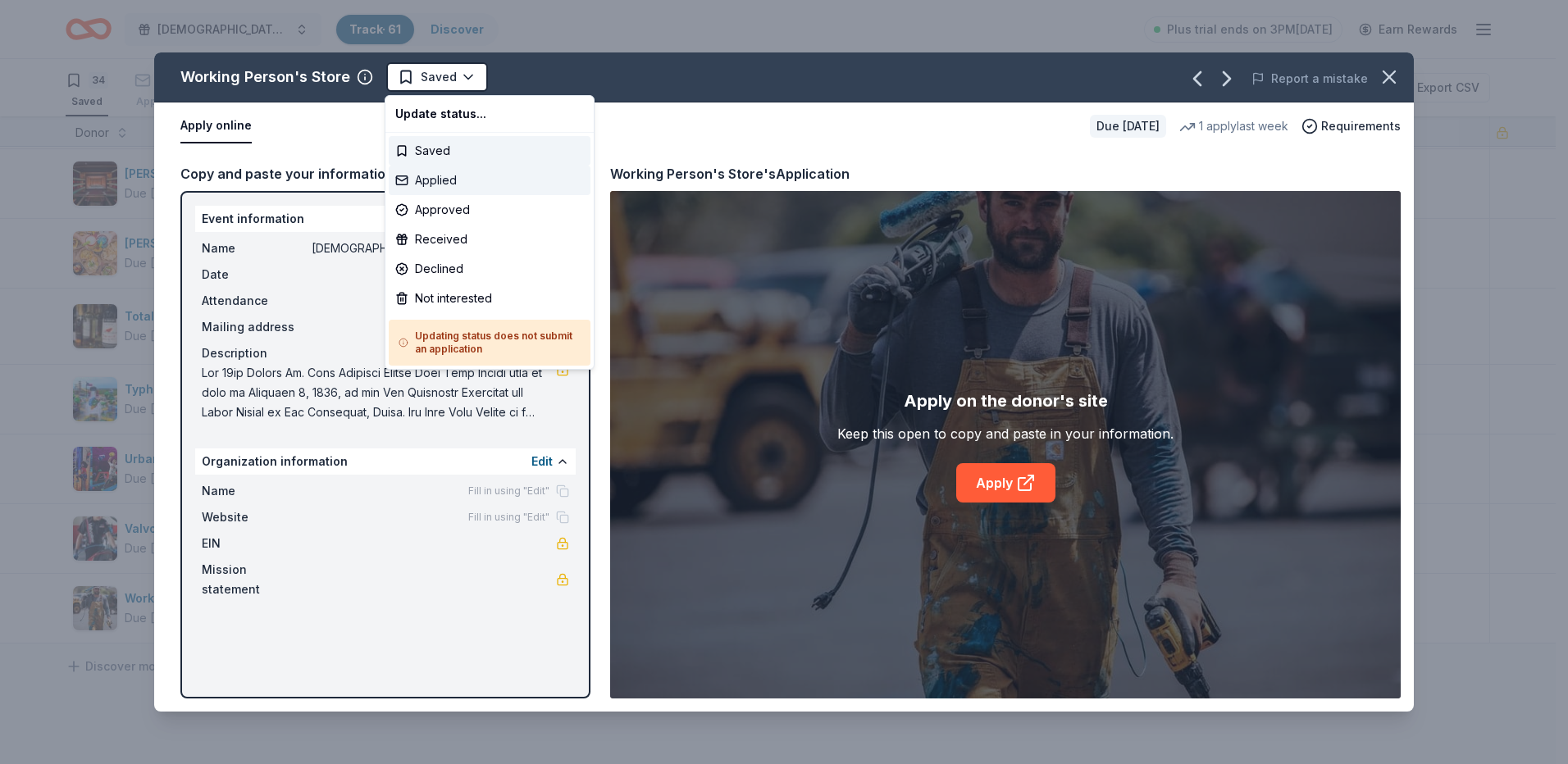
click at [440, 183] on div "Applied" at bounding box center [489, 180] width 202 height 30
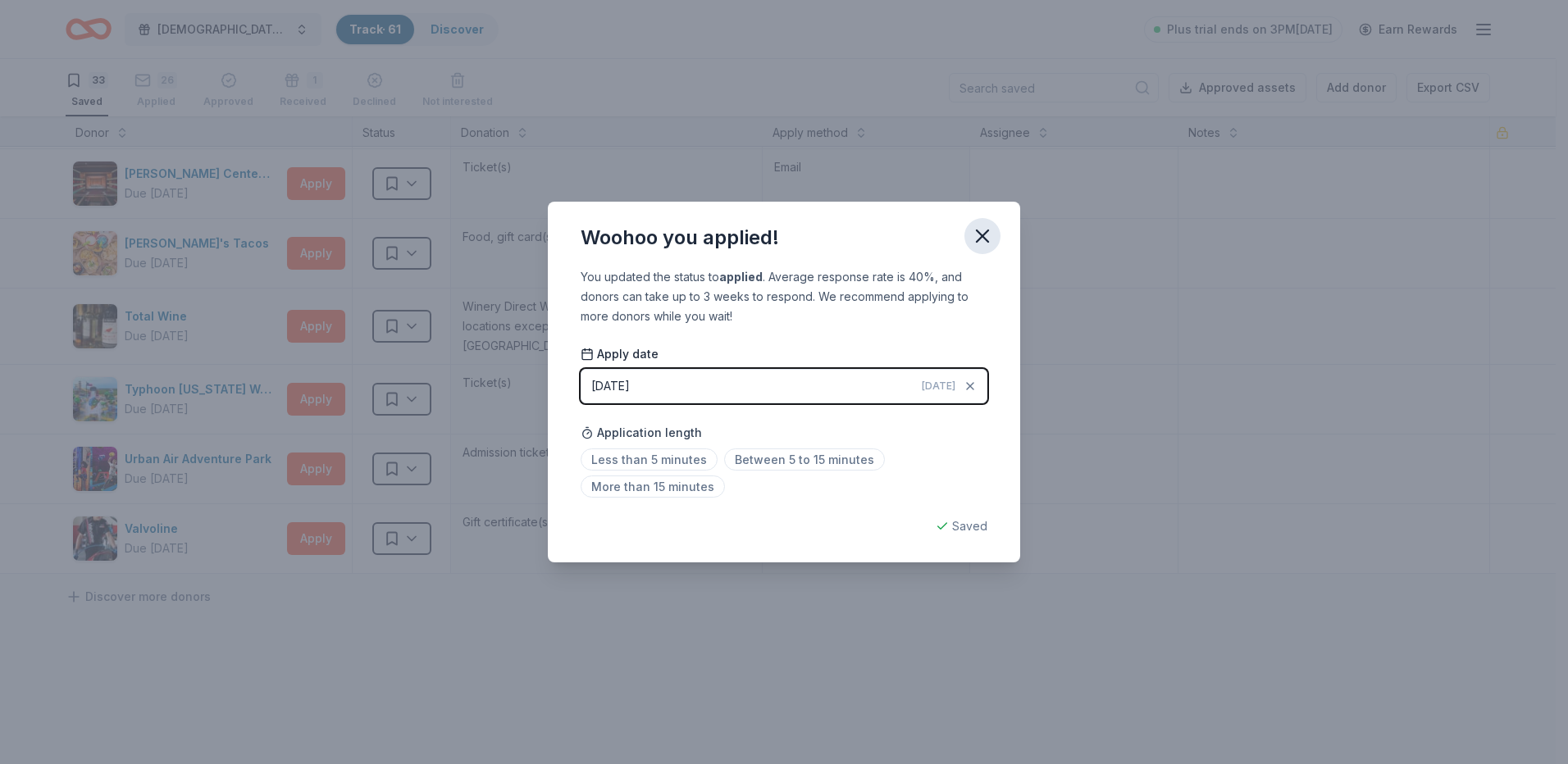
click at [992, 235] on icon "button" at bounding box center [983, 236] width 23 height 23
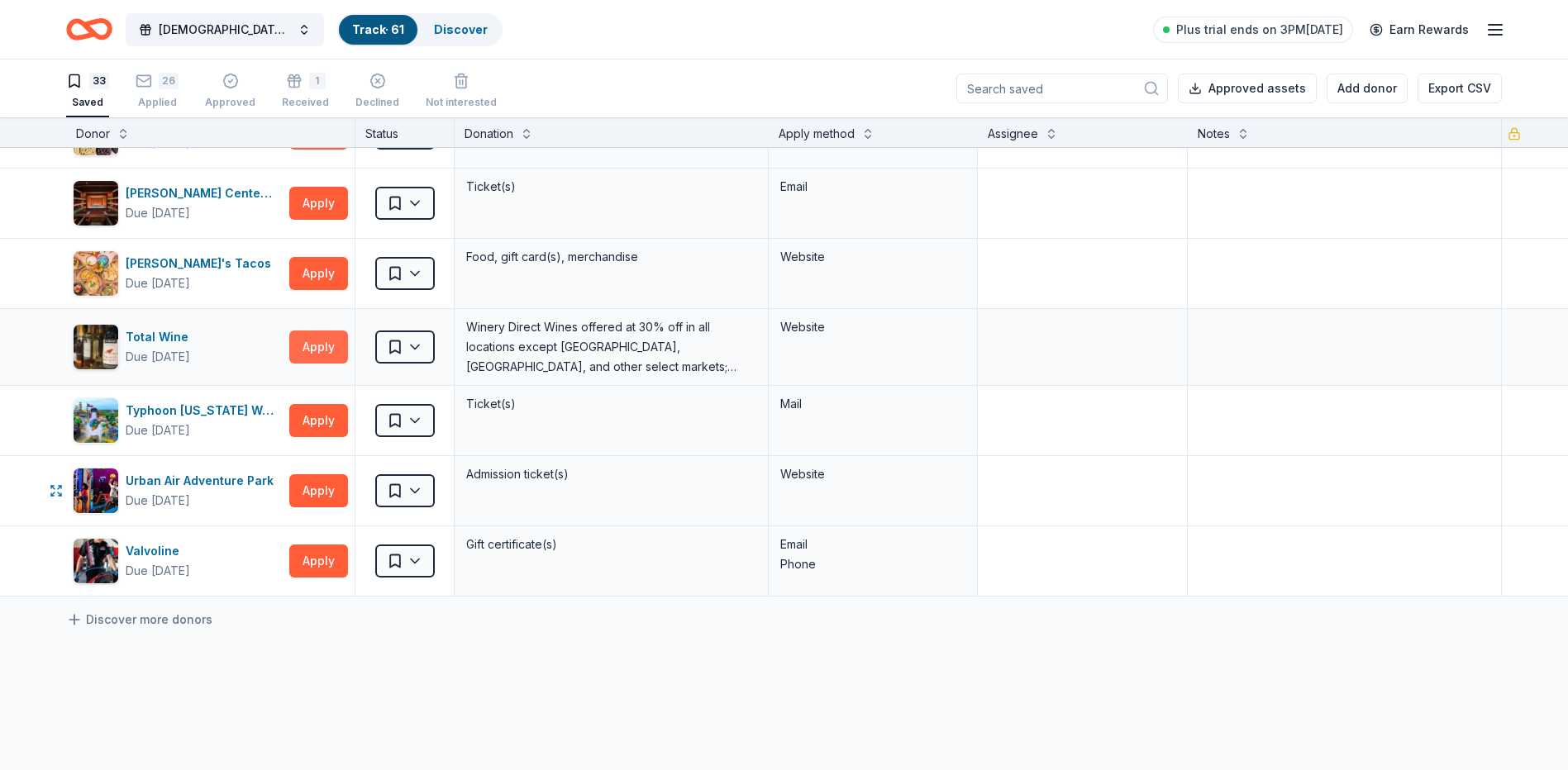
scroll to position [1853, 0]
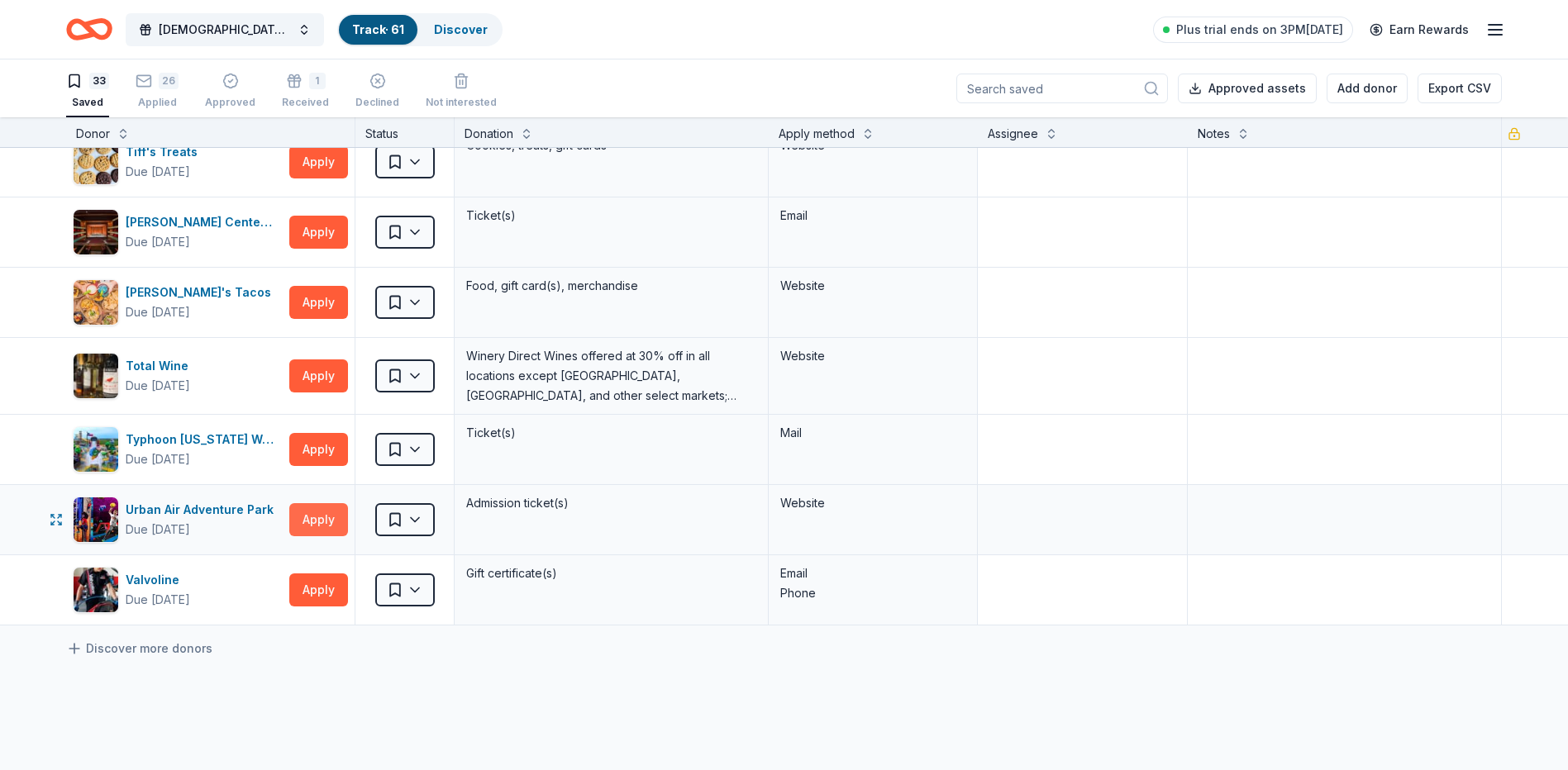
click at [314, 521] on button "Apply" at bounding box center [318, 519] width 59 height 33
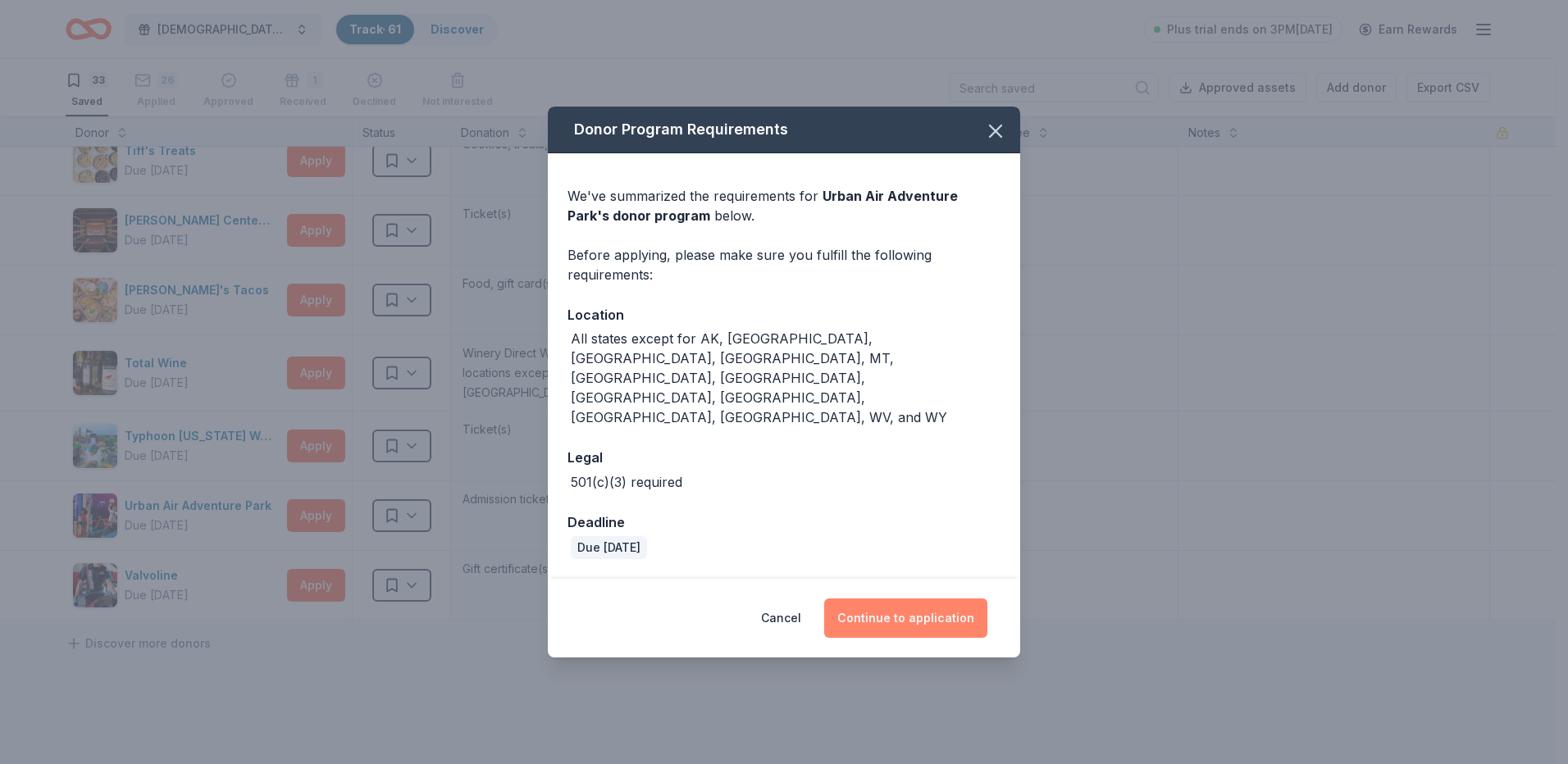
click at [897, 599] on button "Continue to application" at bounding box center [906, 618] width 163 height 39
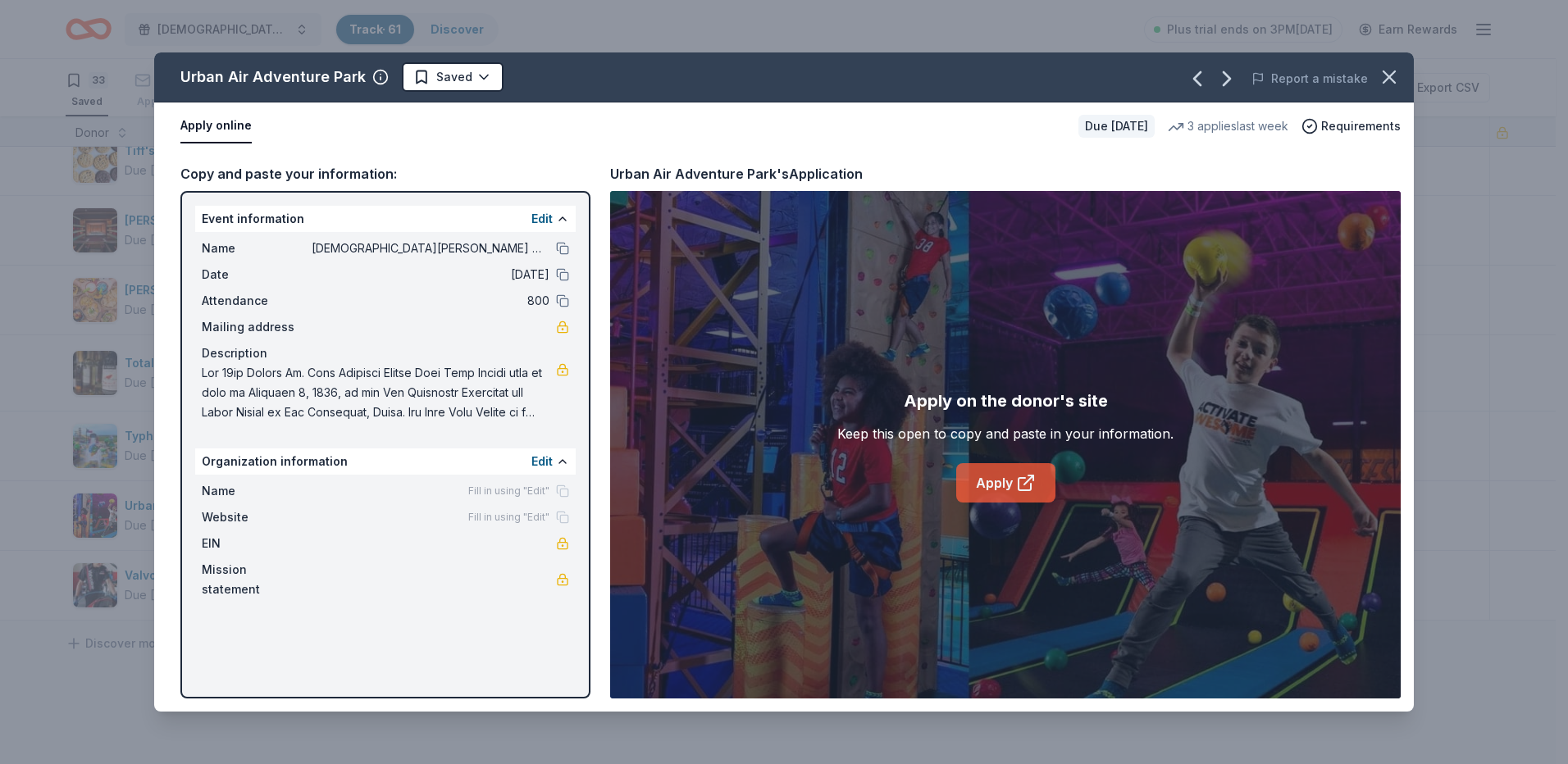
click at [1003, 489] on link "Apply" at bounding box center [1005, 482] width 99 height 39
click at [465, 81] on html "[DEMOGRAPHIC_DATA][PERSON_NAME] Lutheran Wild Game Dinner Track · 61 Discover P…" at bounding box center [784, 382] width 1568 height 764
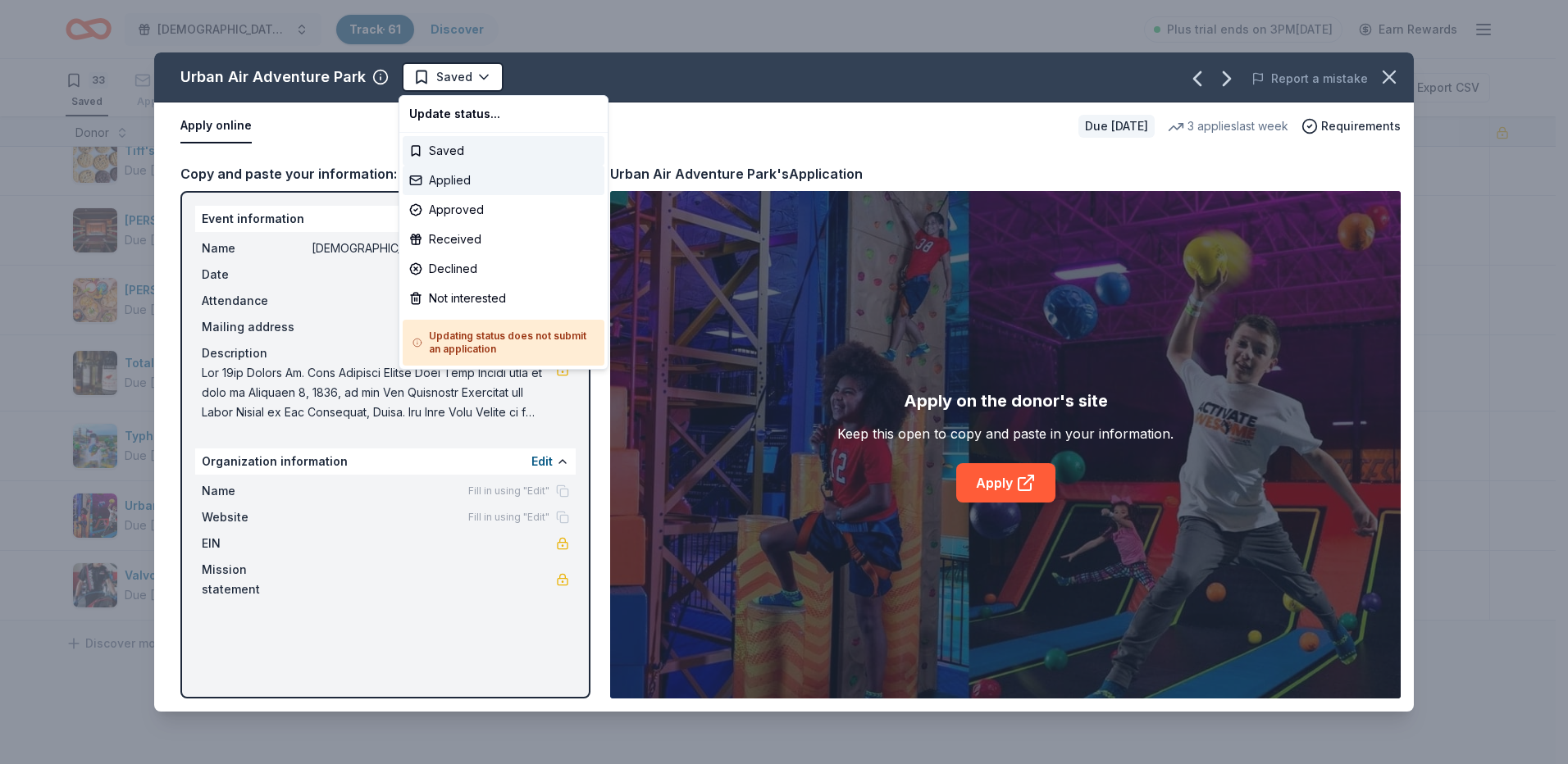
click at [467, 179] on div "Applied" at bounding box center [504, 180] width 202 height 30
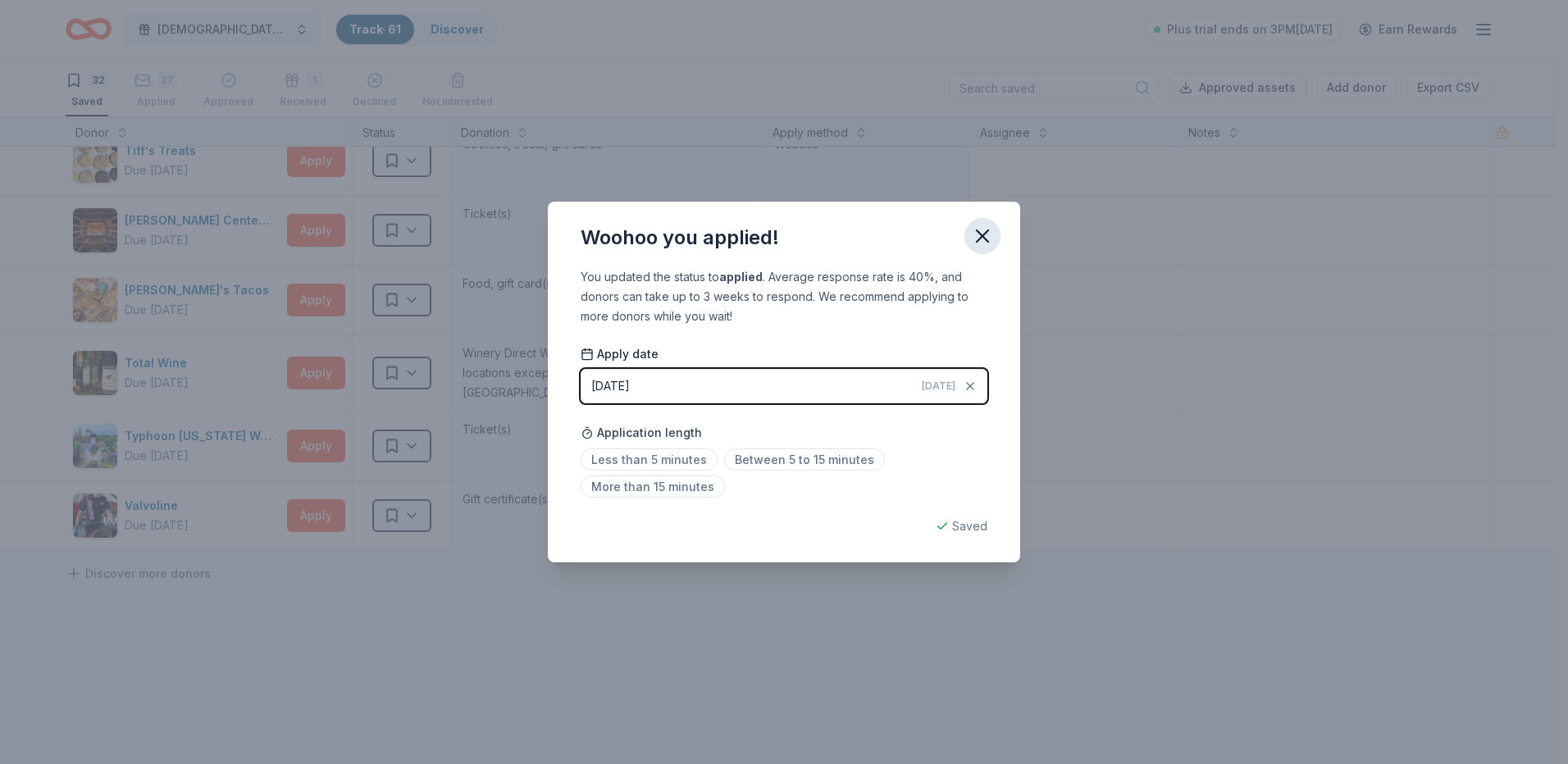
click at [986, 235] on icon "button" at bounding box center [983, 236] width 23 height 23
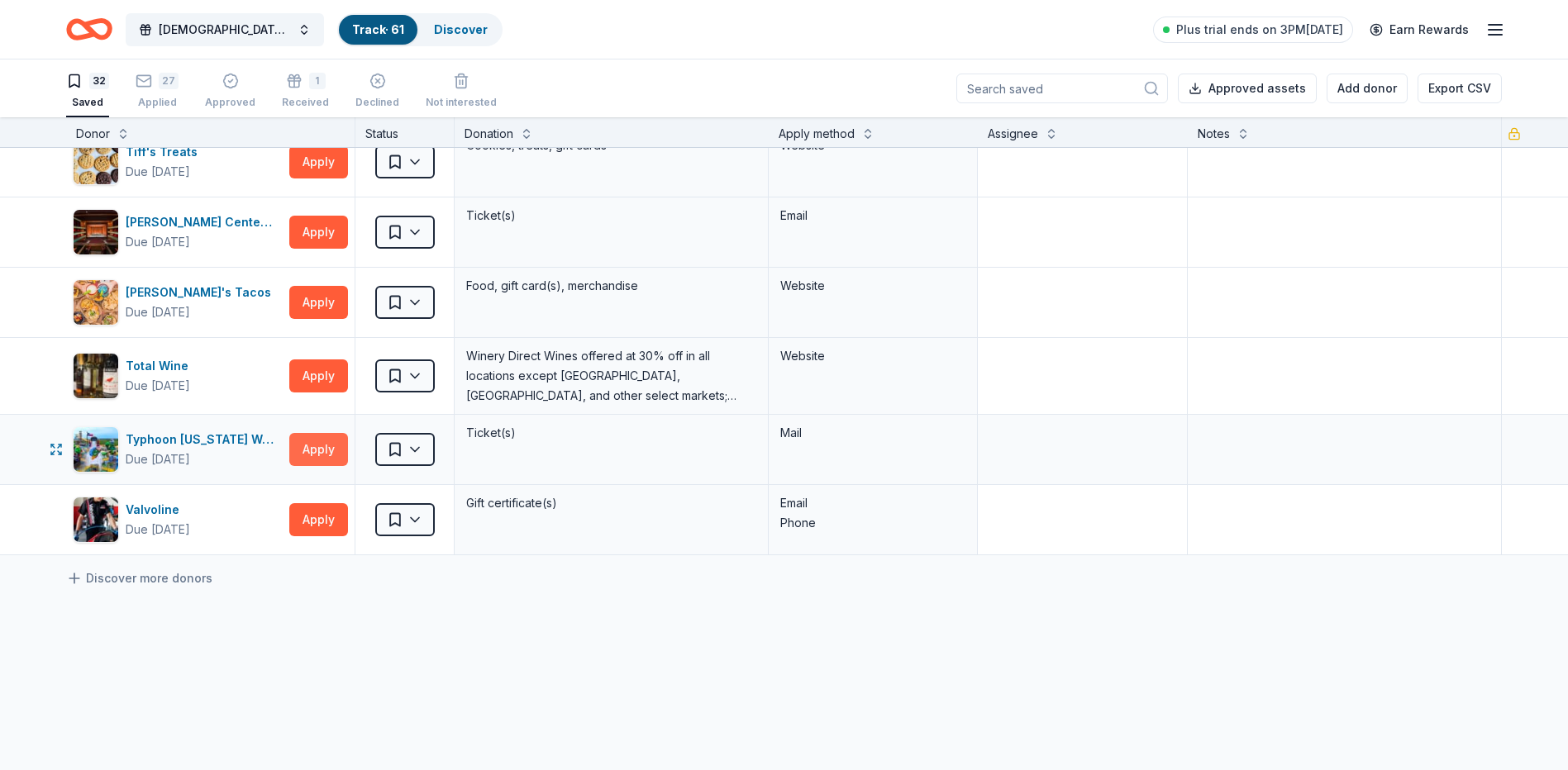
click at [313, 448] on button "Apply" at bounding box center [318, 449] width 59 height 33
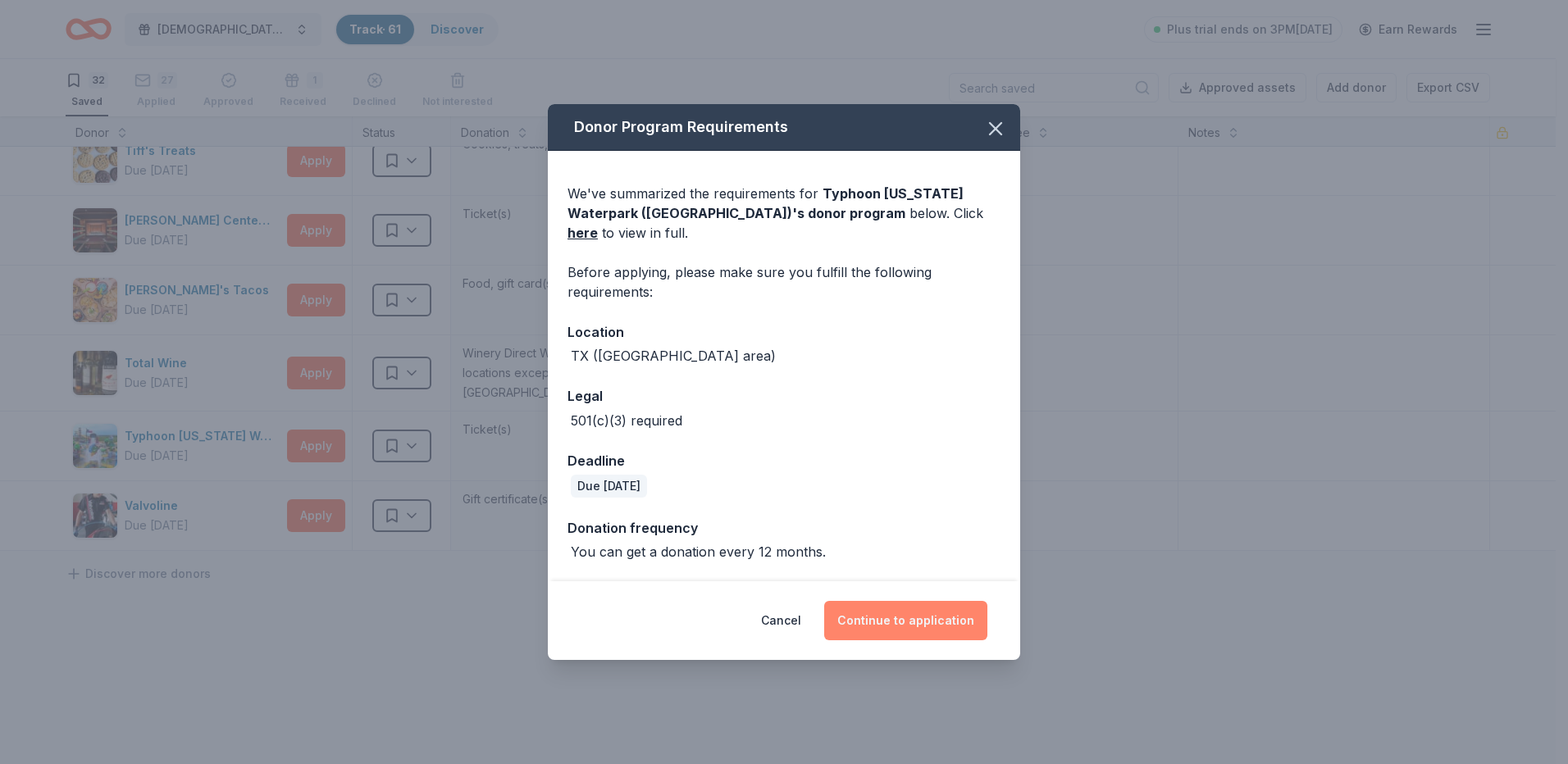
click at [918, 606] on button "Continue to application" at bounding box center [906, 620] width 163 height 39
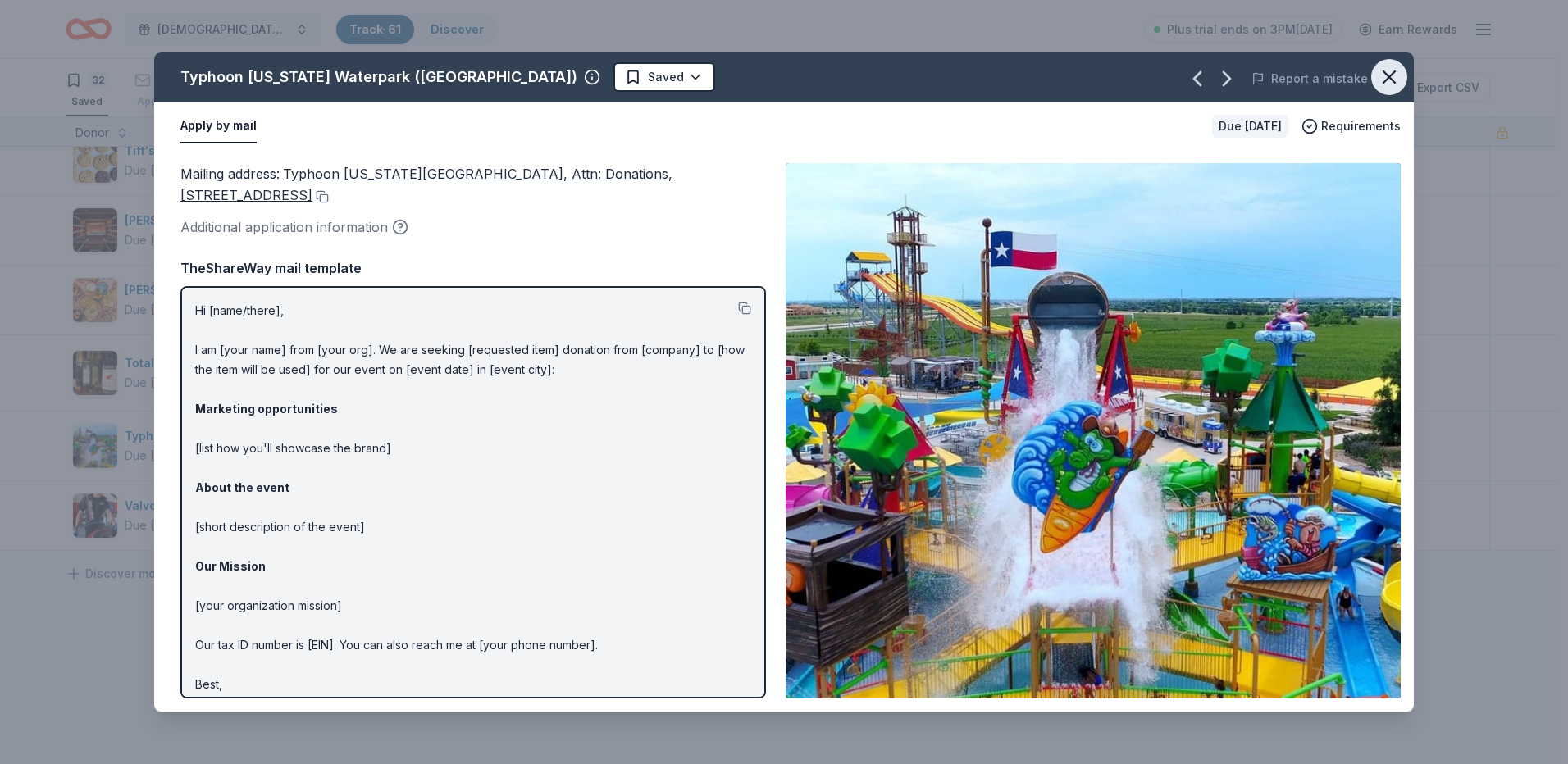
click at [1396, 77] on icon "button" at bounding box center [1389, 77] width 23 height 23
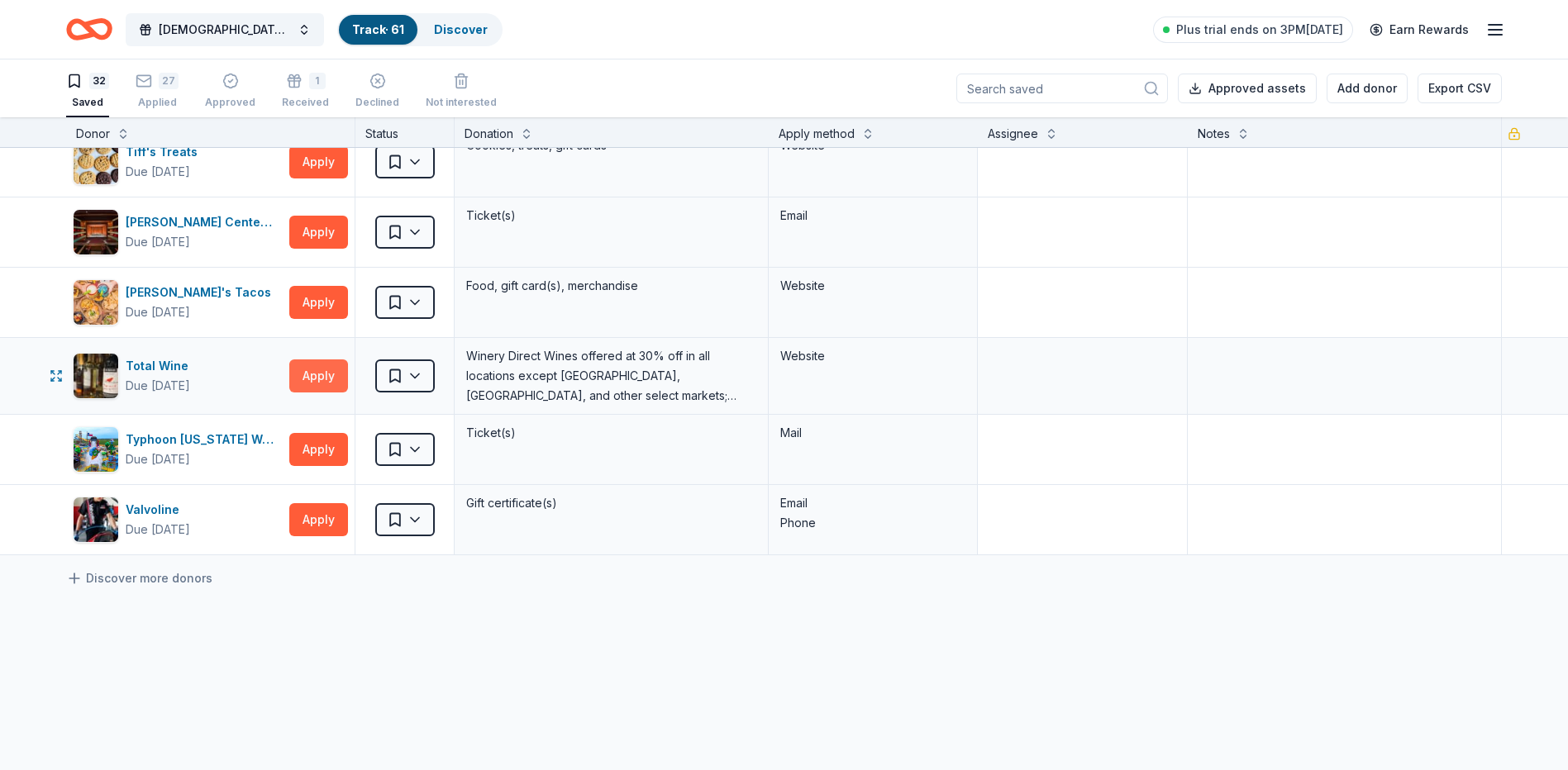
click at [313, 377] on button "Apply" at bounding box center [318, 375] width 59 height 33
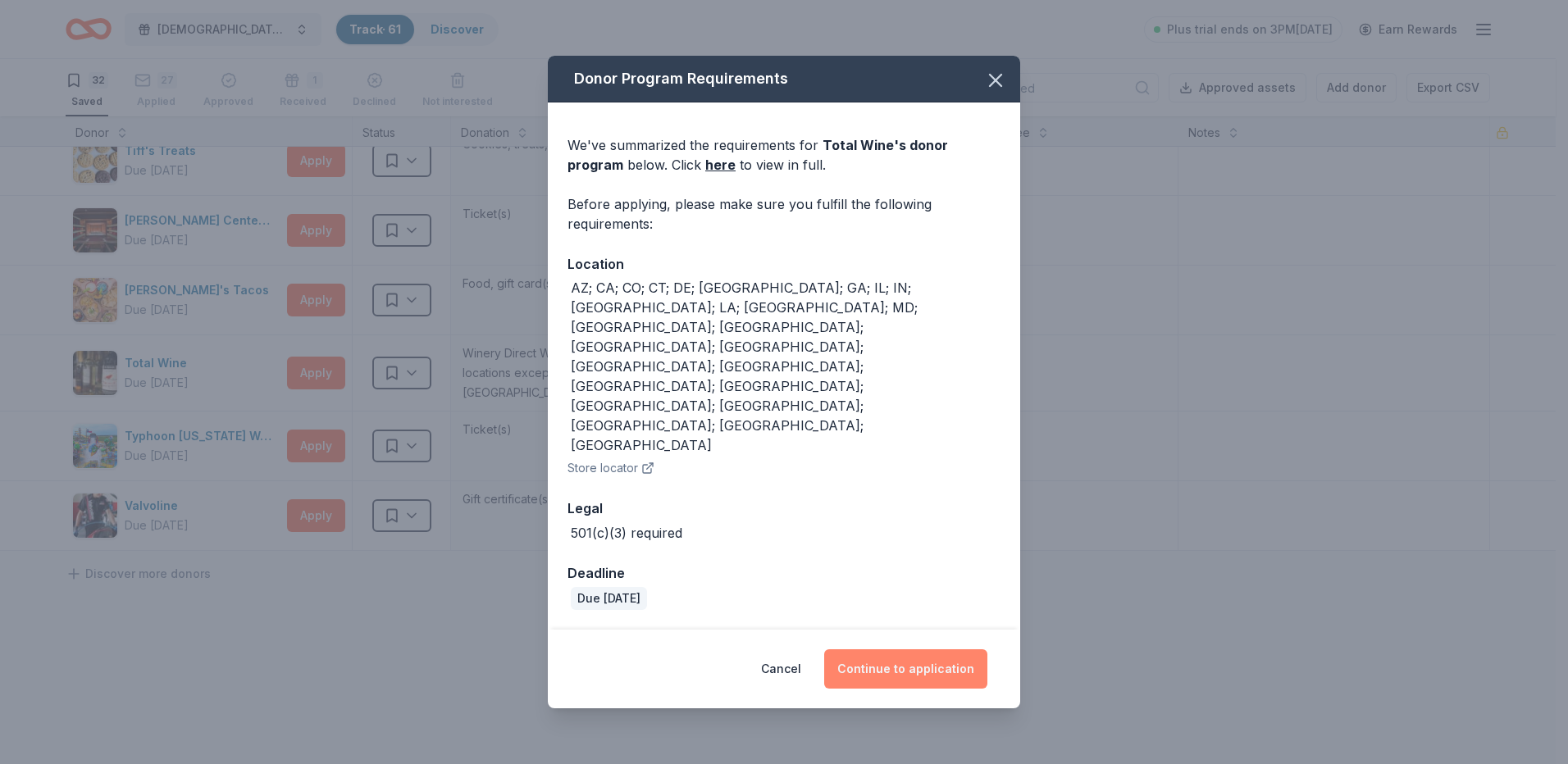
click at [885, 649] on button "Continue to application" at bounding box center [906, 668] width 163 height 39
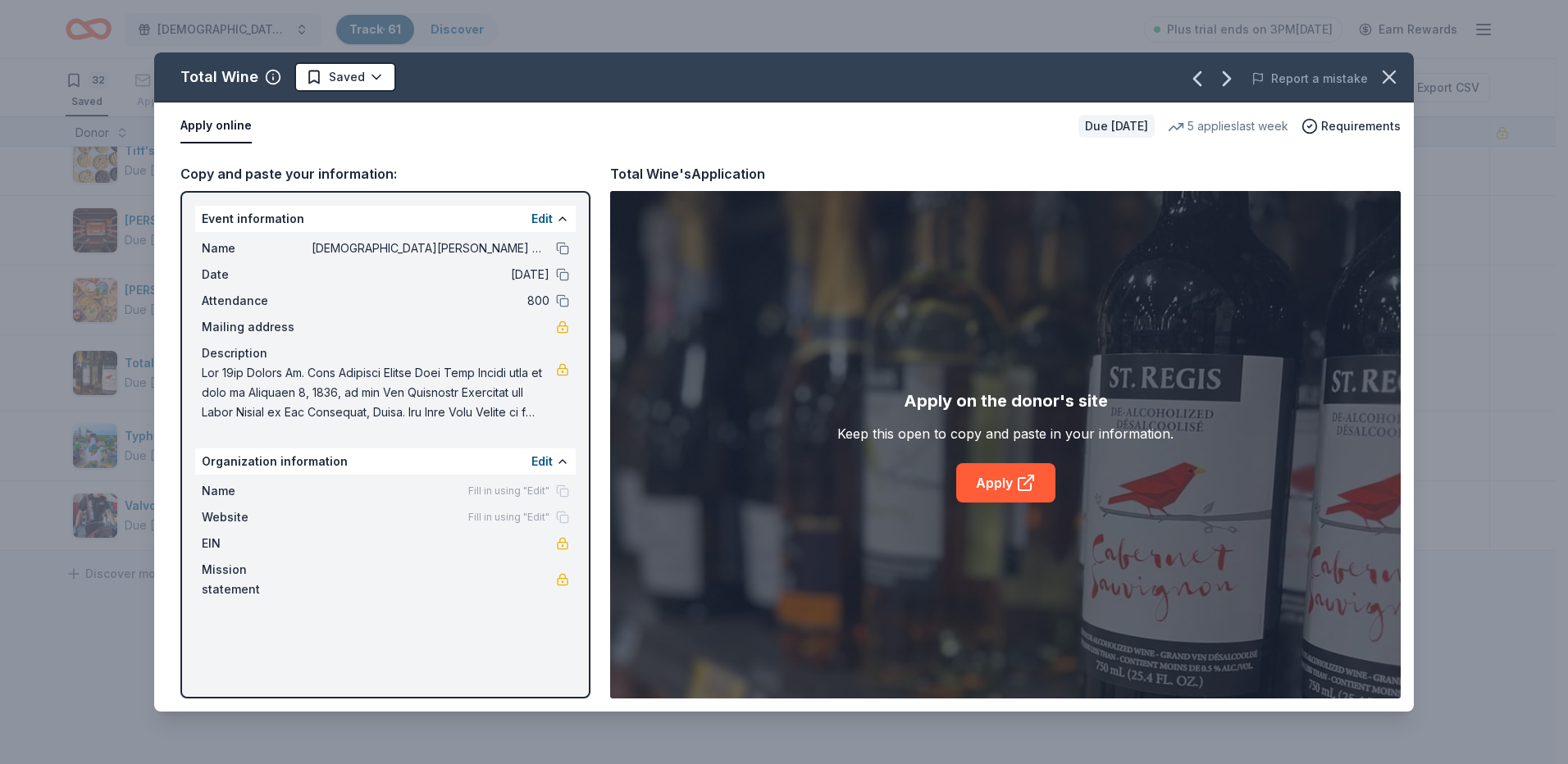
click at [209, 126] on button "Apply online" at bounding box center [216, 125] width 71 height 34
click at [1042, 484] on link "Apply" at bounding box center [1005, 482] width 99 height 39
click at [376, 64] on html "[DEMOGRAPHIC_DATA][PERSON_NAME] Lutheran Wild Game Dinner Track · 61 Discover P…" at bounding box center [784, 382] width 1568 height 764
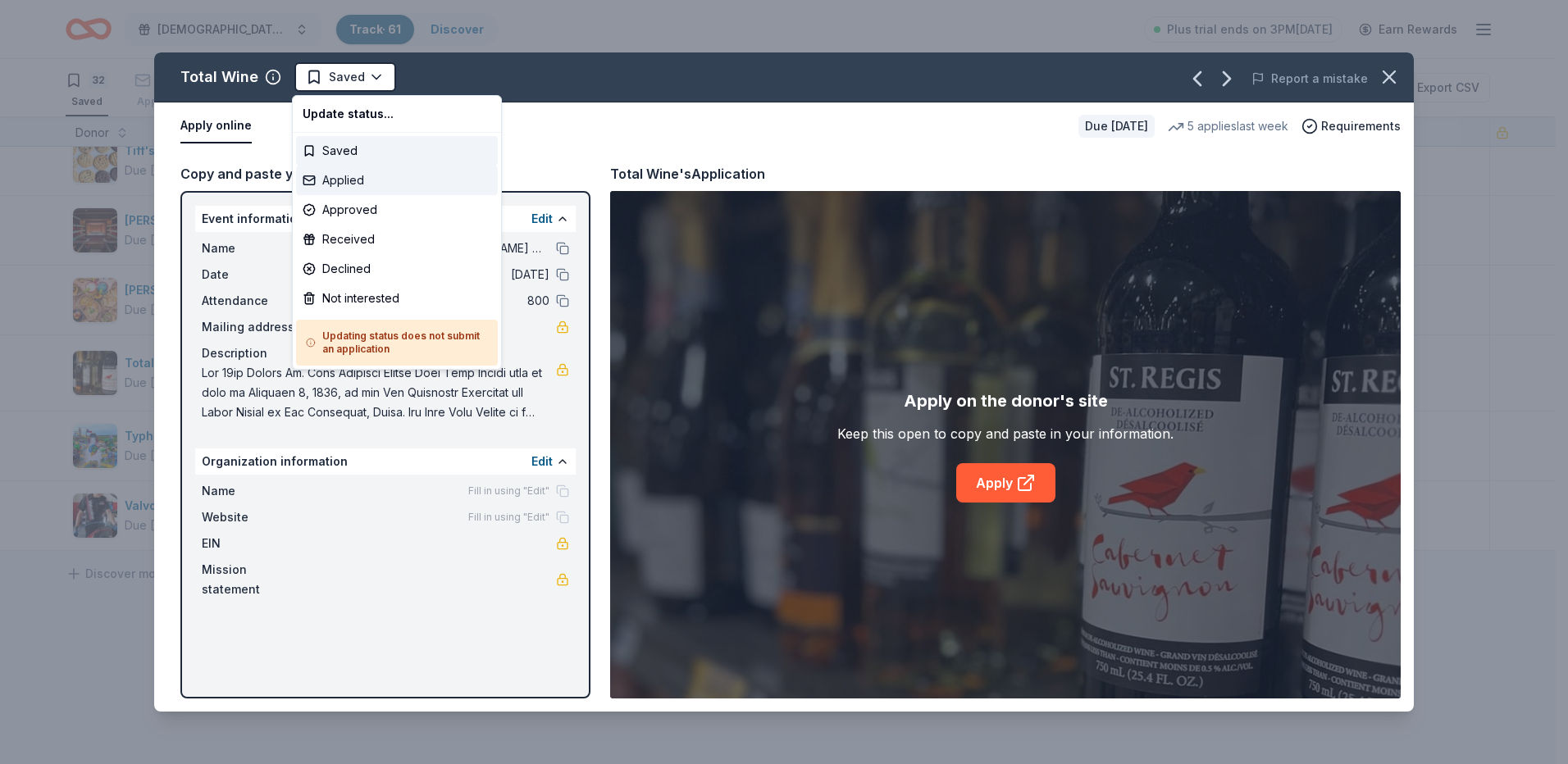
click at [363, 189] on div "Applied" at bounding box center [396, 180] width 202 height 30
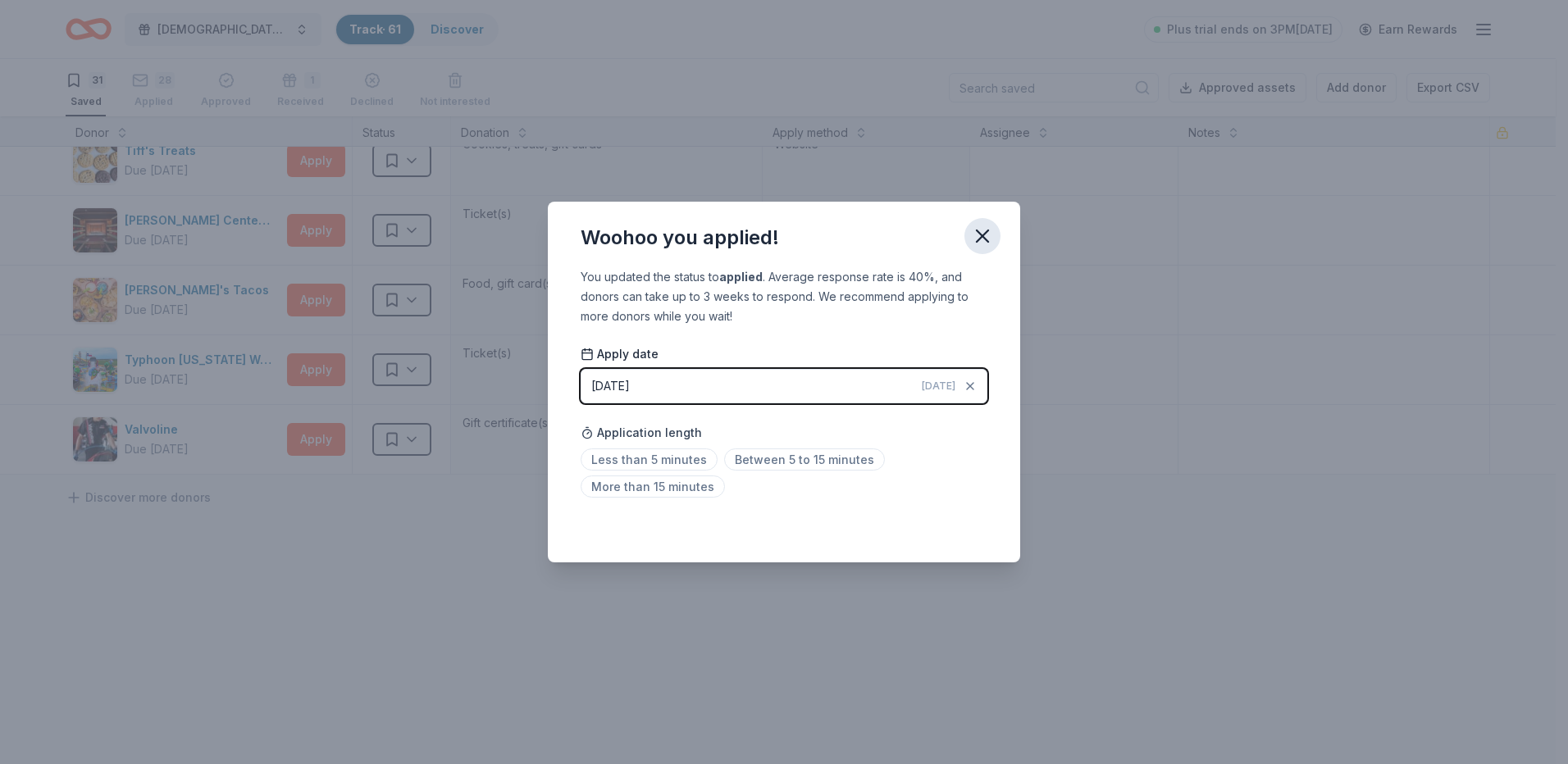
click at [986, 234] on icon "button" at bounding box center [983, 236] width 23 height 23
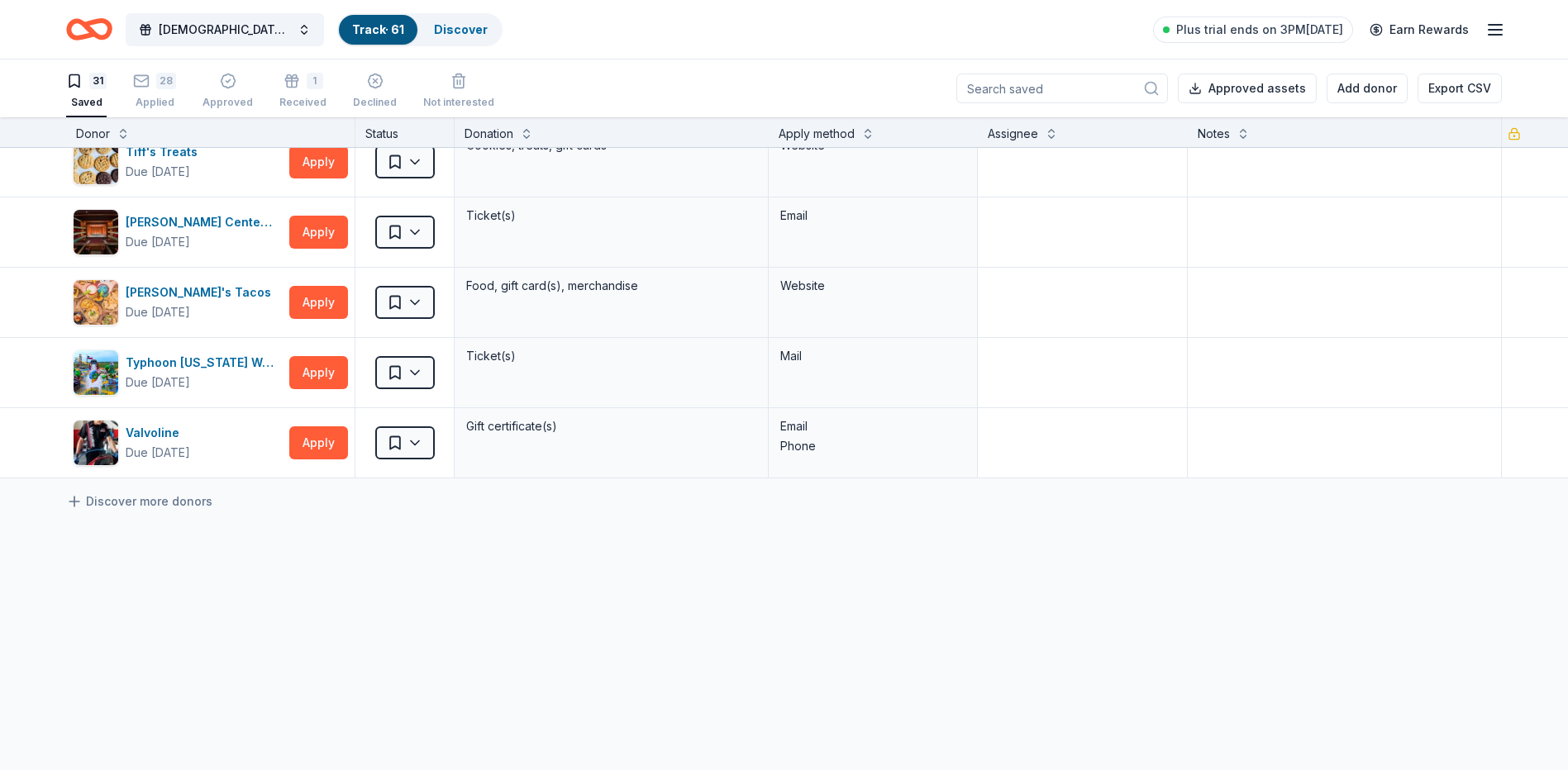
scroll to position [1770, 0]
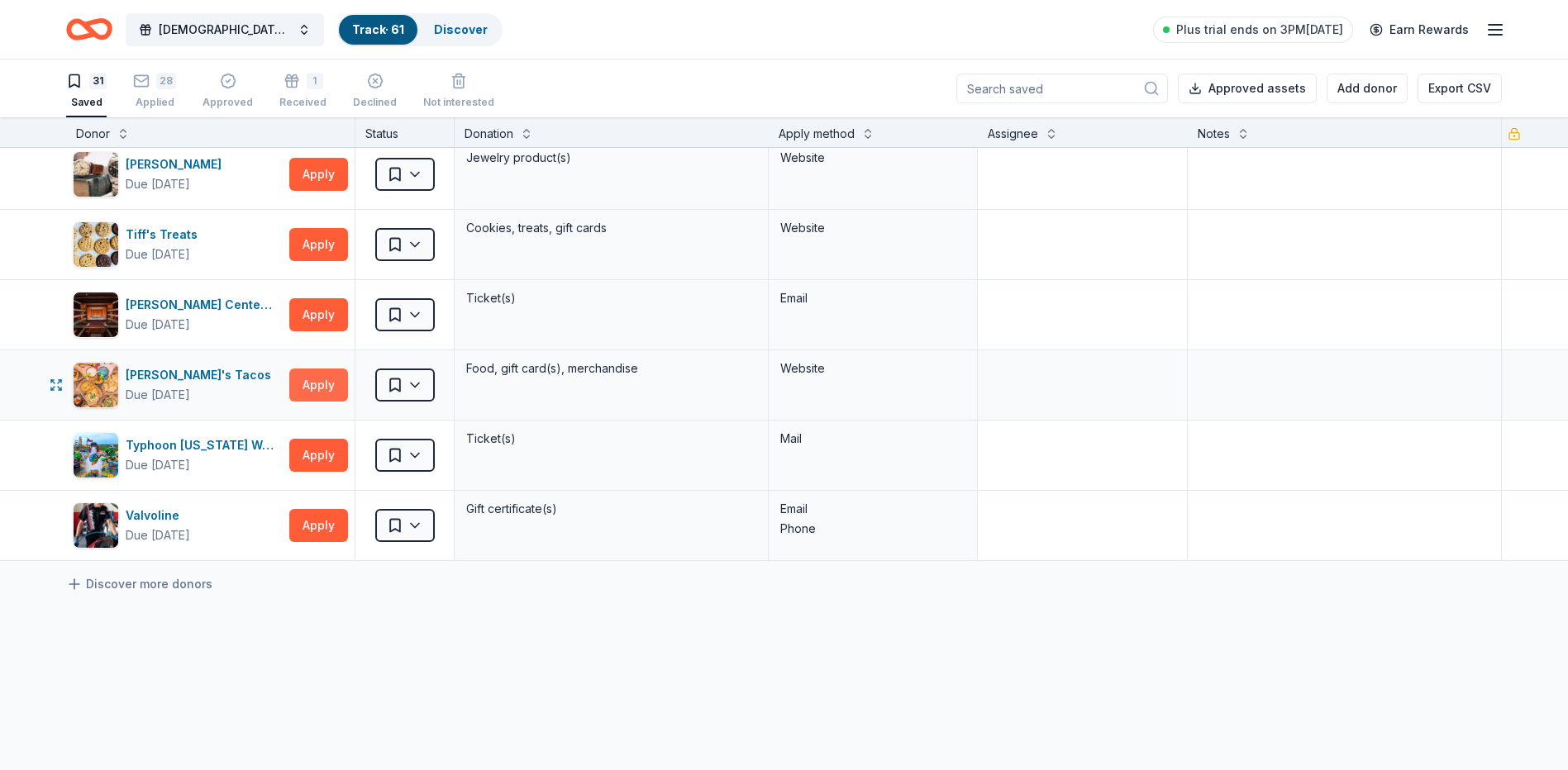
click at [311, 380] on button "Apply" at bounding box center [318, 384] width 59 height 33
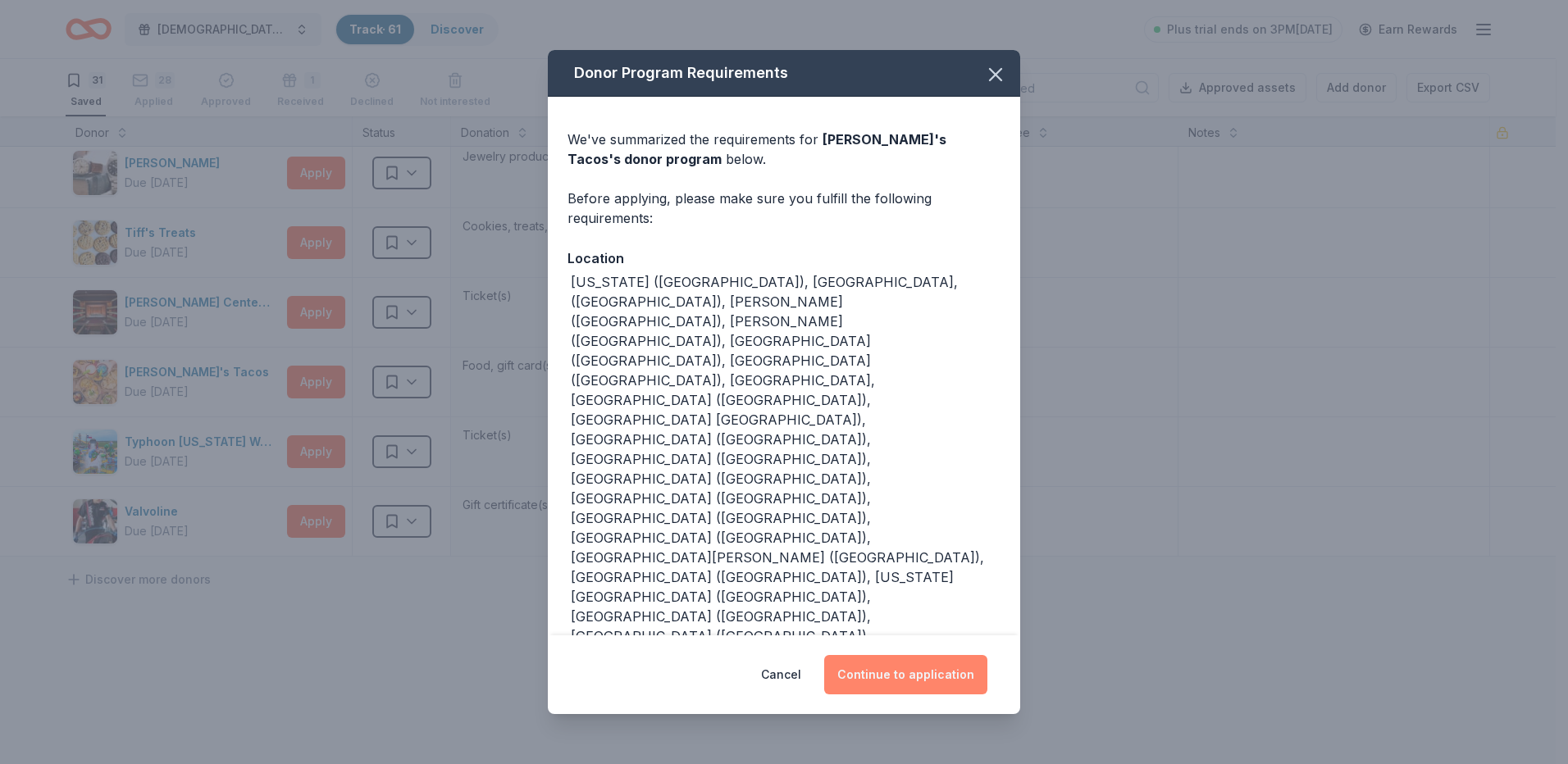
click at [863, 655] on button "Continue to application" at bounding box center [906, 674] width 163 height 39
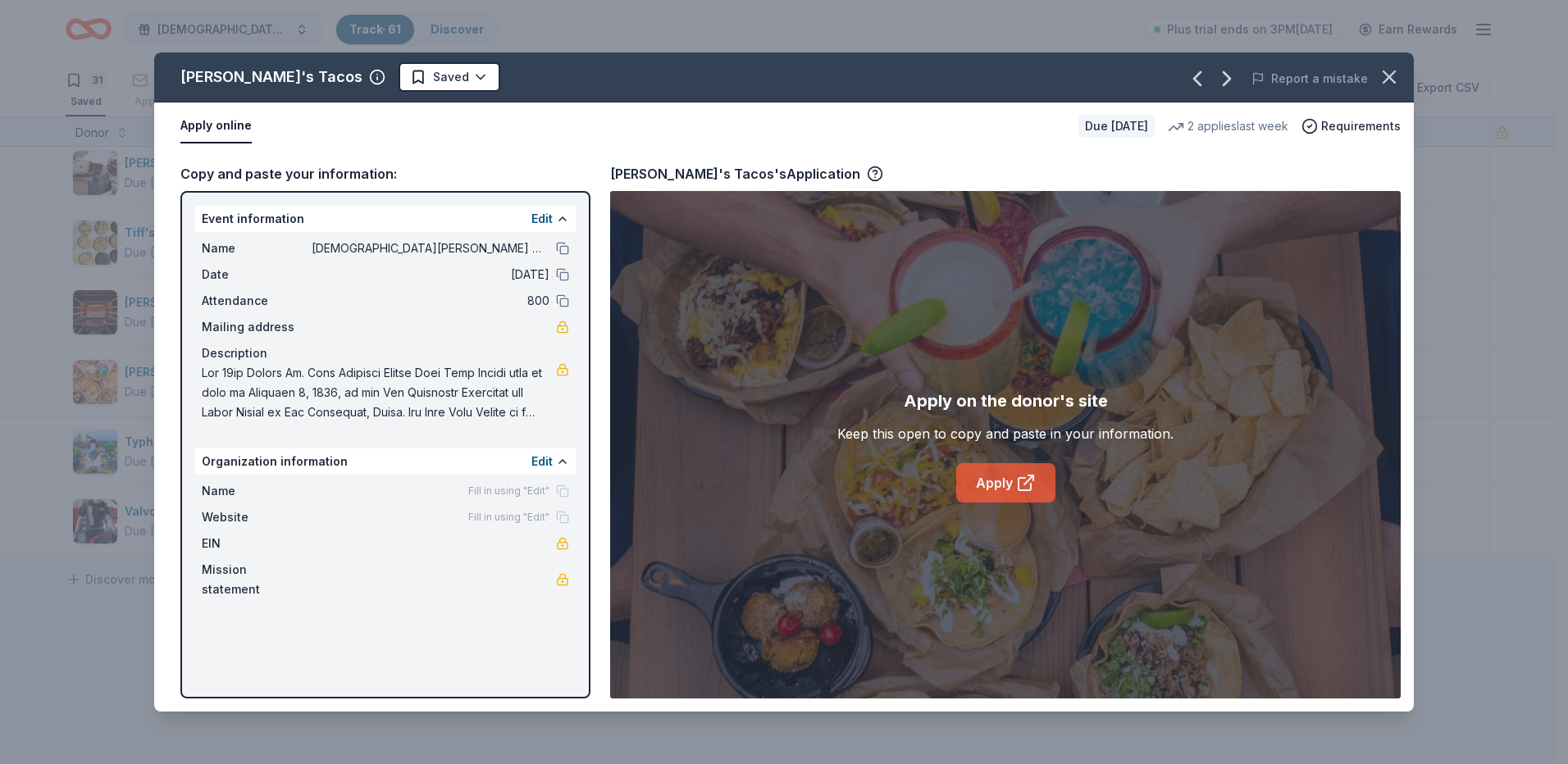
click at [978, 473] on link "Apply" at bounding box center [1005, 482] width 99 height 39
click at [1387, 77] on icon "button" at bounding box center [1389, 77] width 23 height 23
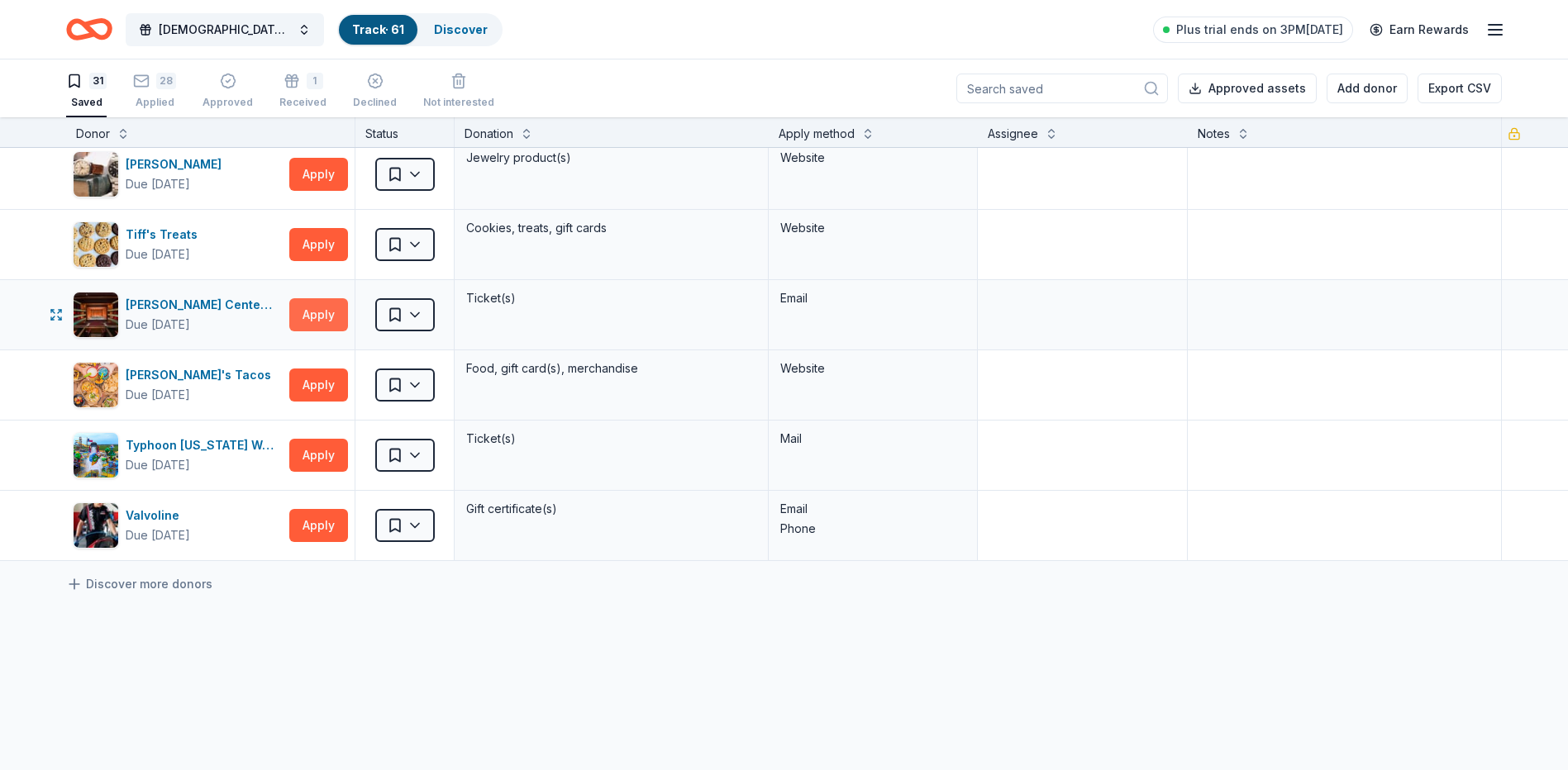
click at [323, 311] on button "Apply" at bounding box center [318, 314] width 59 height 33
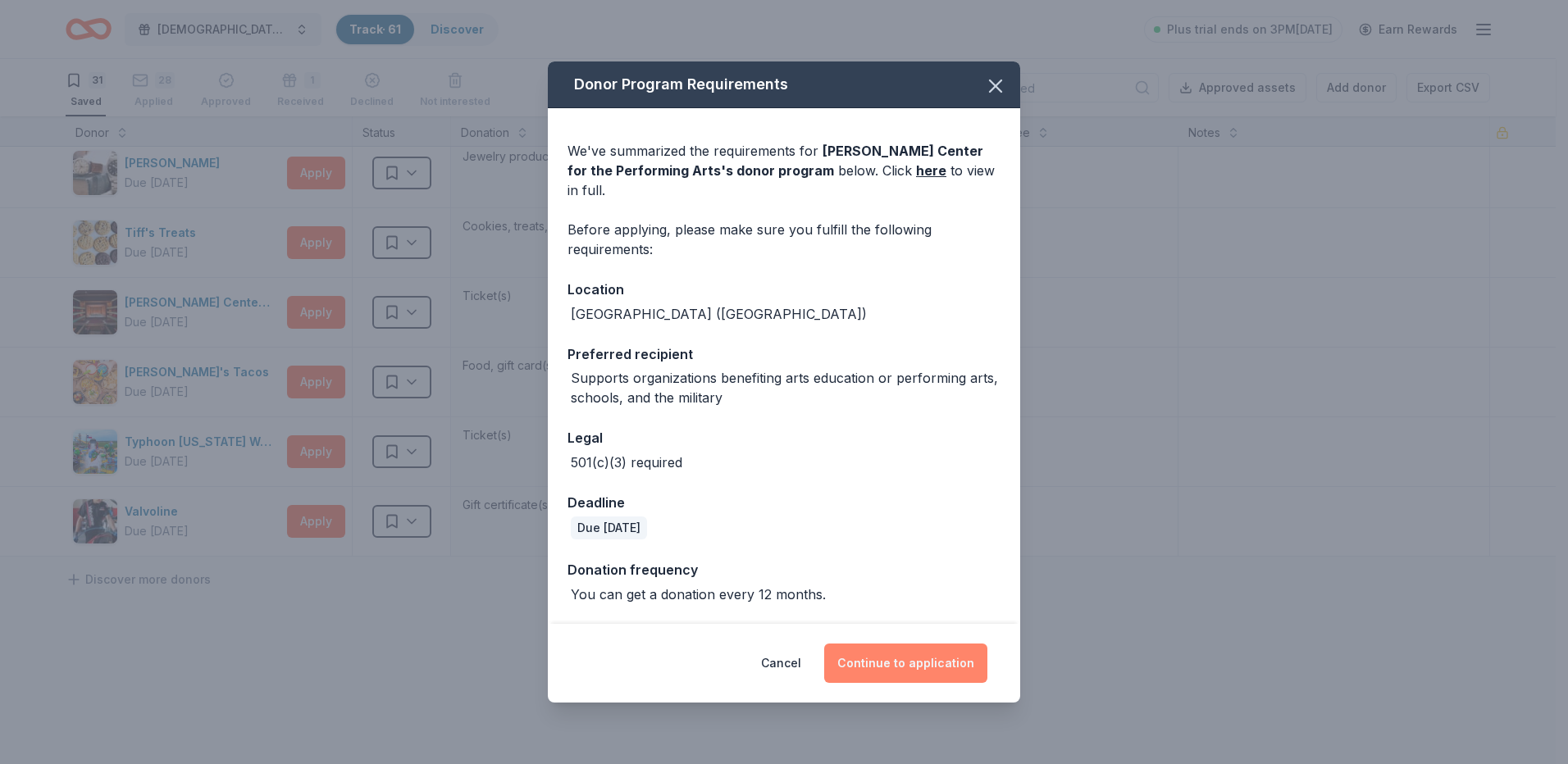
click at [912, 653] on button "Continue to application" at bounding box center [906, 663] width 163 height 39
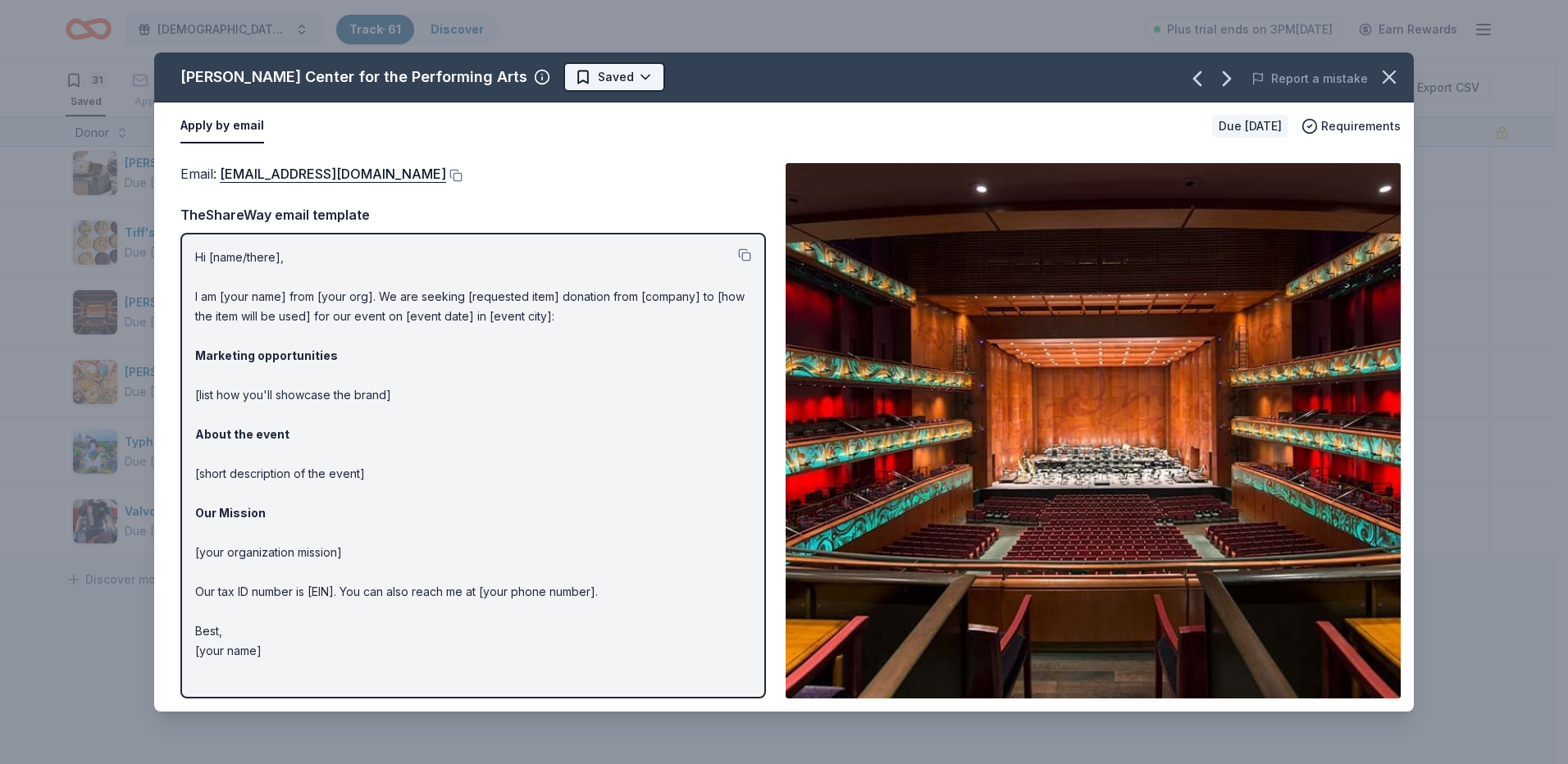
click at [541, 78] on html "[DEMOGRAPHIC_DATA][PERSON_NAME] Lutheran Wild Game Dinner Track · 61 Discover P…" at bounding box center [784, 382] width 1568 height 764
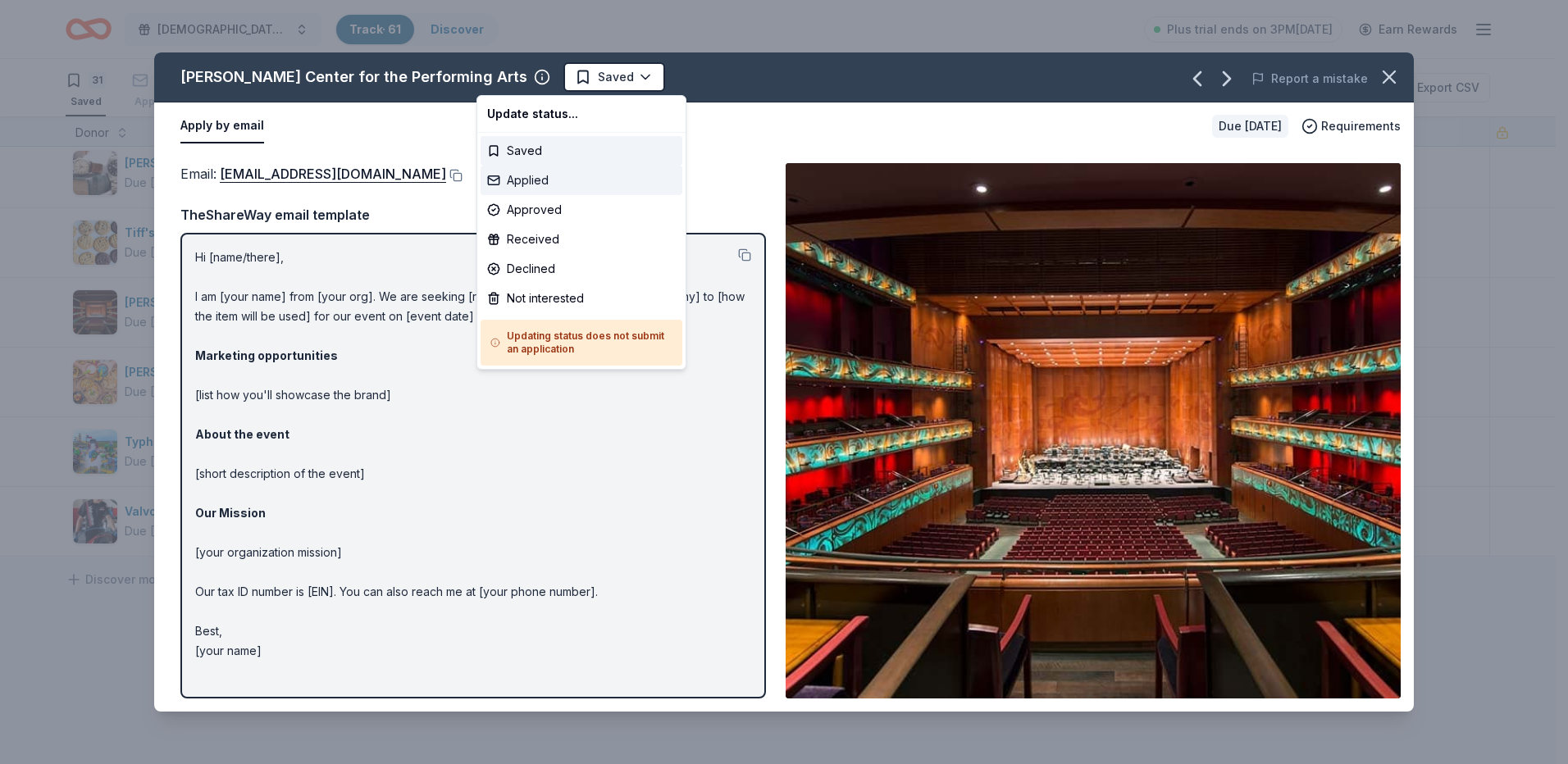
click at [568, 177] on div "Applied" at bounding box center [581, 180] width 202 height 30
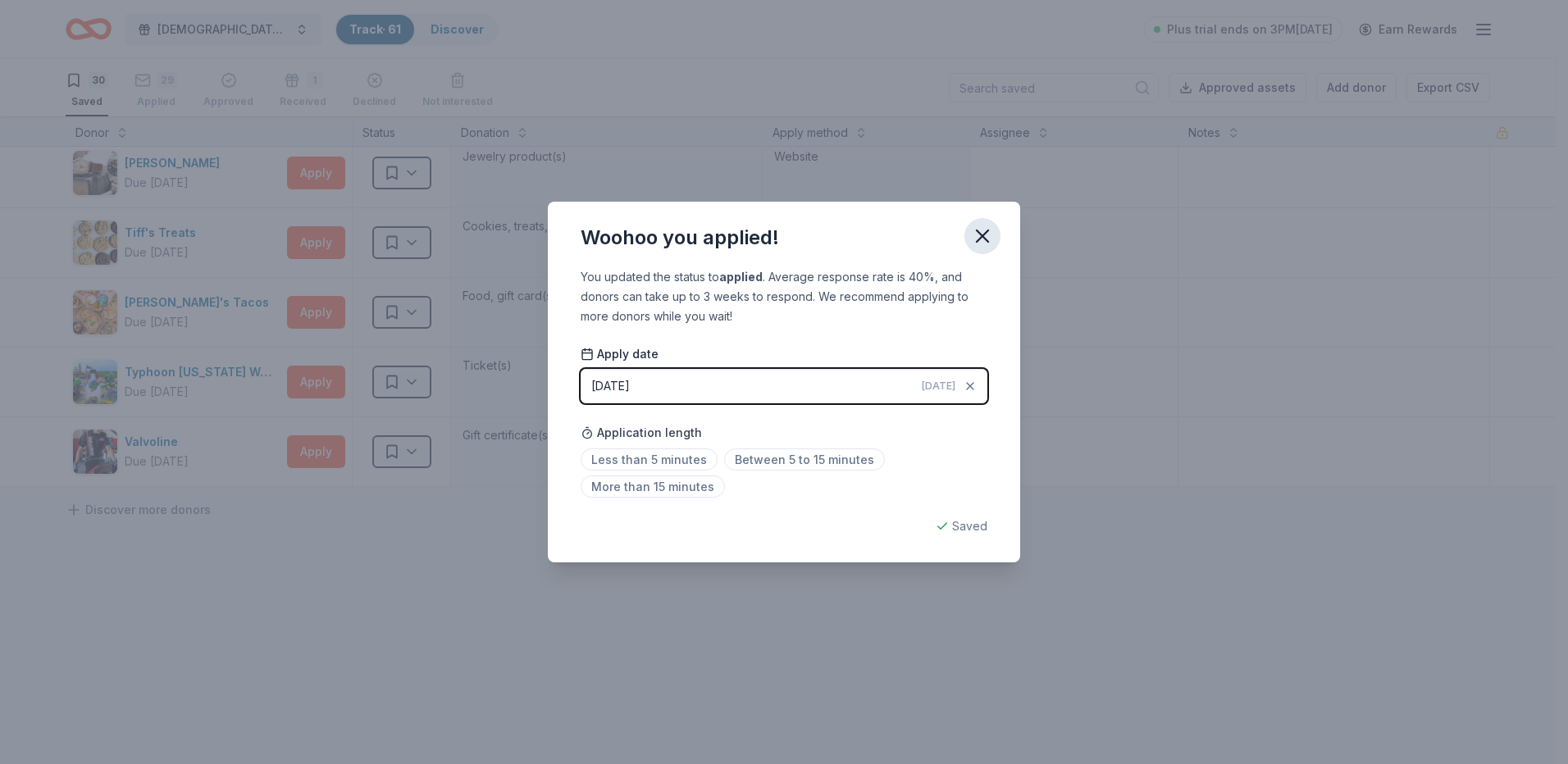
click at [983, 238] on icon "button" at bounding box center [983, 236] width 23 height 23
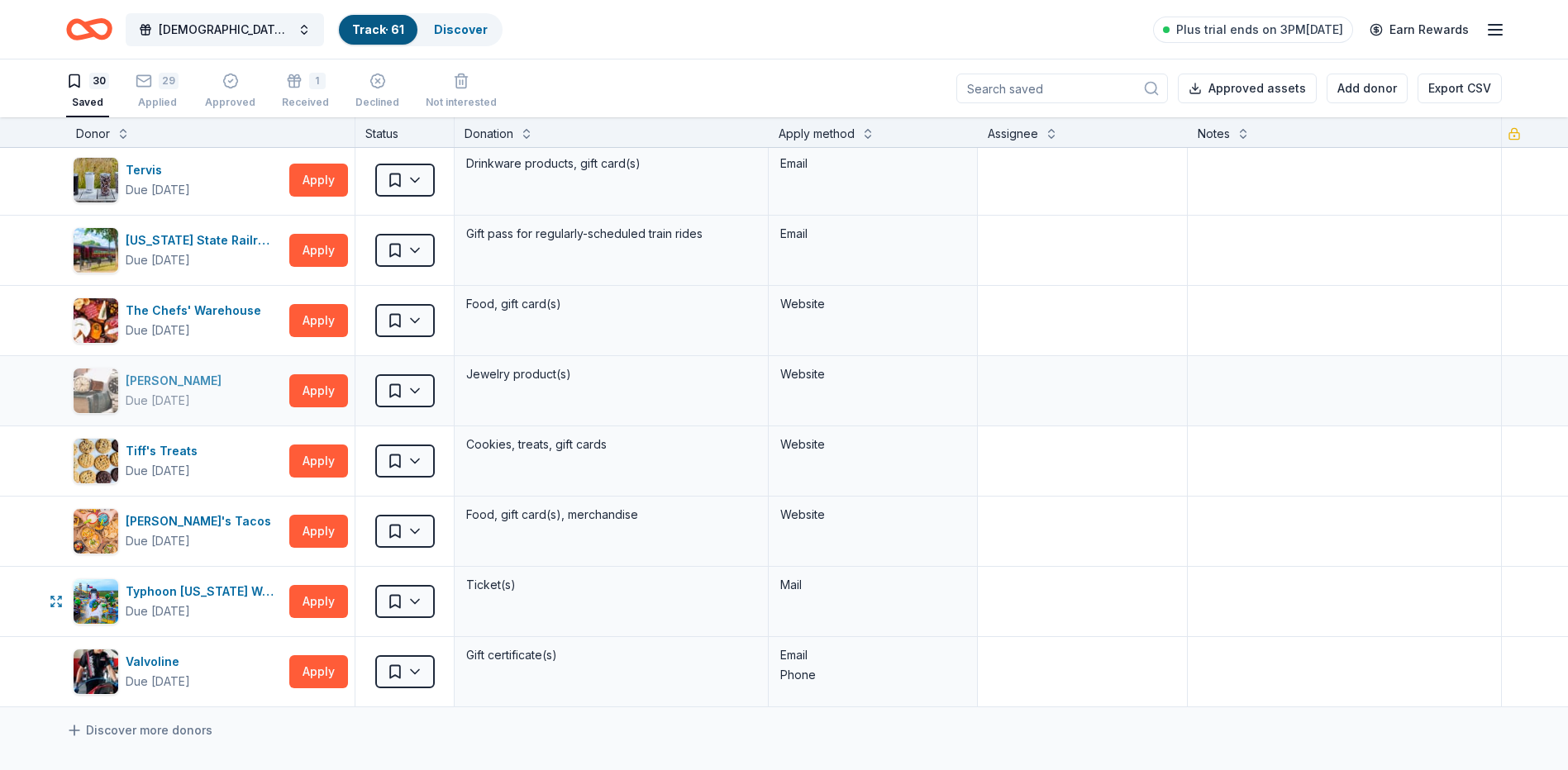
scroll to position [1553, 0]
